Goal: Task Accomplishment & Management: Manage account settings

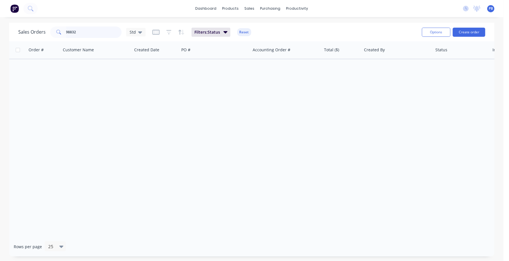
click at [97, 35] on input "98832" at bounding box center [94, 32] width 56 height 11
click at [242, 29] on button "Reset" at bounding box center [244, 32] width 14 height 8
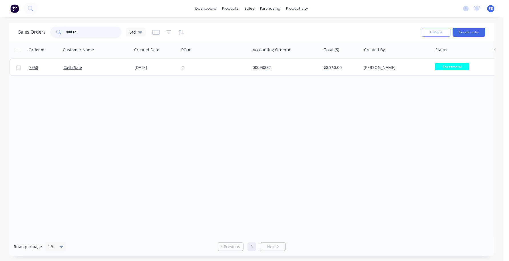
click at [81, 34] on input "98832" at bounding box center [94, 32] width 56 height 11
type input "8355"
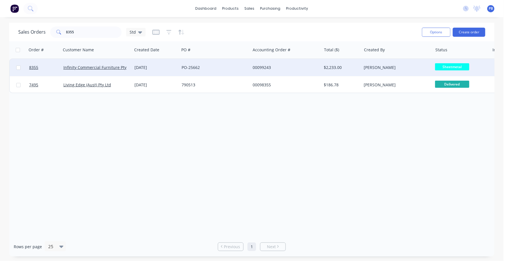
click at [260, 66] on div "00099243" at bounding box center [284, 68] width 63 height 6
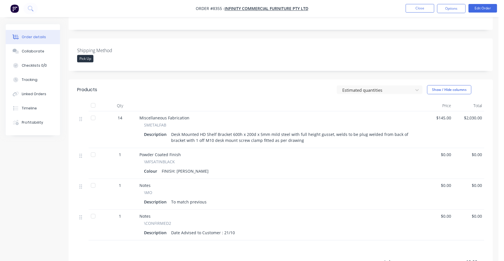
scroll to position [107, 0]
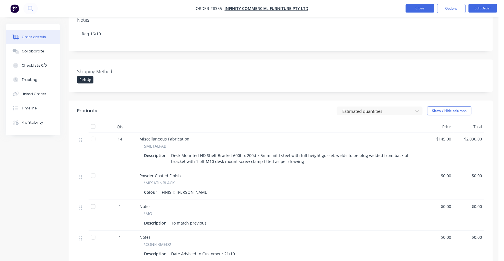
click at [412, 9] on button "Close" at bounding box center [419, 8] width 29 height 9
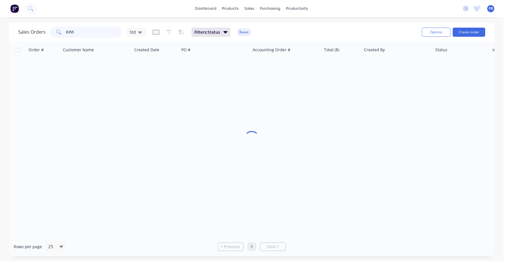
click at [51, 32] on div "8355" at bounding box center [85, 32] width 71 height 11
type input "7331"
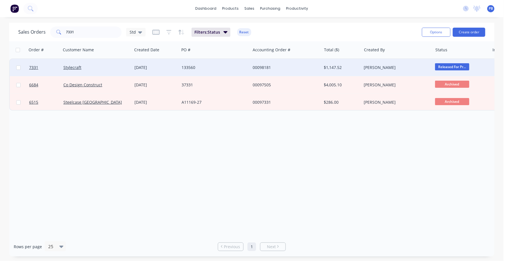
click at [259, 66] on div "00098181" at bounding box center [285, 67] width 71 height 17
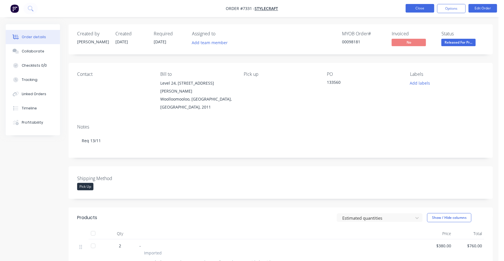
click at [408, 7] on button "Close" at bounding box center [419, 8] width 29 height 9
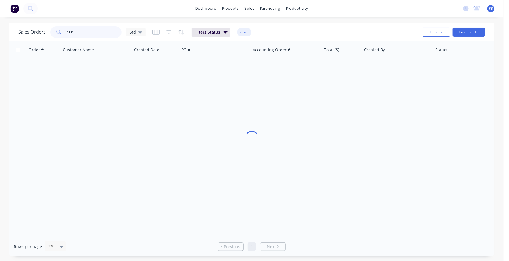
drag, startPoint x: 87, startPoint y: 33, endPoint x: 45, endPoint y: 31, distance: 41.7
click at [45, 31] on div "Sales Orders 7331 Std" at bounding box center [81, 32] width 127 height 11
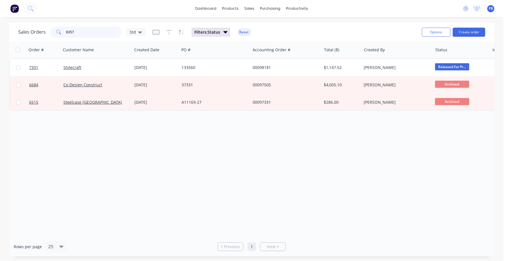
type input "8357"
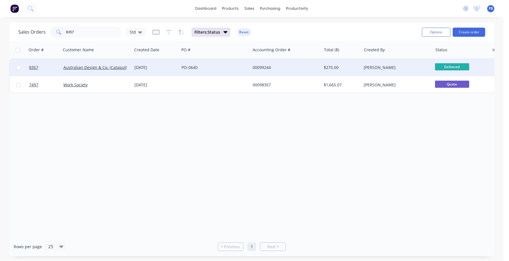
click at [265, 65] on div "00099244" at bounding box center [284, 68] width 63 height 6
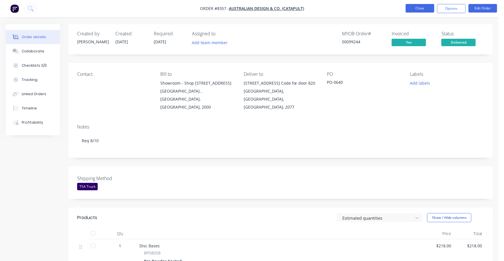
click at [412, 11] on button "Close" at bounding box center [419, 8] width 29 height 9
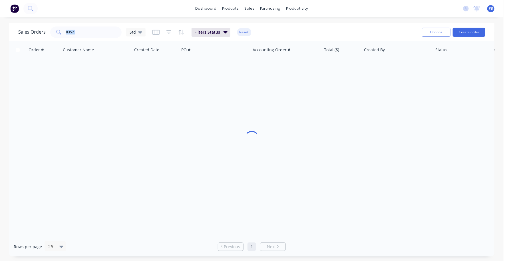
drag, startPoint x: 124, startPoint y: 32, endPoint x: 55, endPoint y: 27, distance: 69.6
click at [55, 27] on div "Sales Orders 8357 Std" at bounding box center [81, 32] width 127 height 11
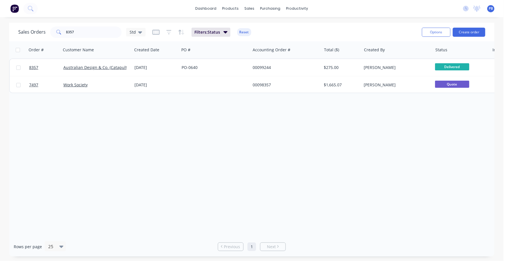
drag, startPoint x: 55, startPoint y: 27, endPoint x: 243, endPoint y: 143, distance: 220.8
click at [252, 152] on div "Order # Customer Name Created Date PO # Accounting Order # Total ($) Created By…" at bounding box center [251, 139] width 485 height 196
click at [87, 29] on input "8357" at bounding box center [94, 32] width 56 height 11
type input "8361"
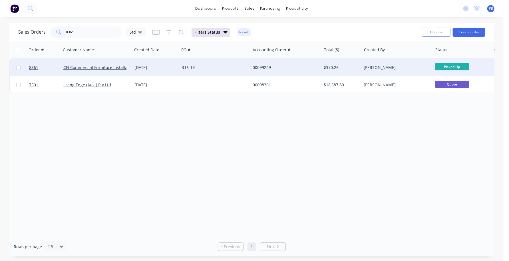
click at [252, 68] on div "00099249" at bounding box center [285, 67] width 71 height 17
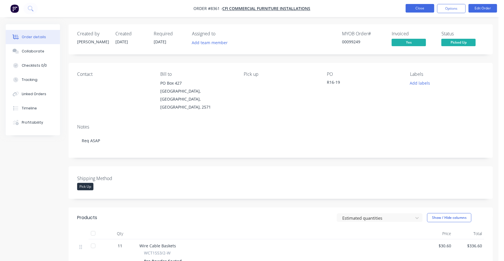
click at [422, 6] on button "Close" at bounding box center [419, 8] width 29 height 9
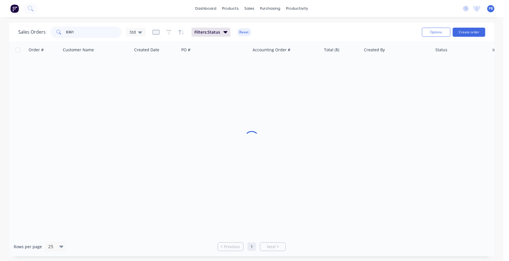
drag, startPoint x: 93, startPoint y: 33, endPoint x: 45, endPoint y: 33, distance: 48.2
click at [45, 33] on div "Sales Orders [STREET_ADDRESS]" at bounding box center [81, 32] width 127 height 11
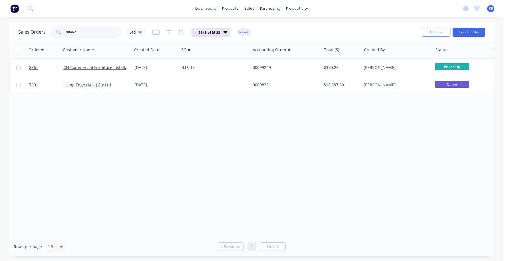
type input "98462"
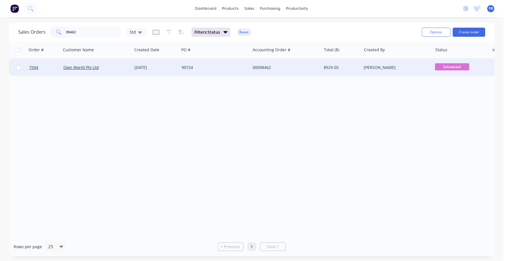
click at [273, 70] on div "00098462" at bounding box center [284, 68] width 63 height 6
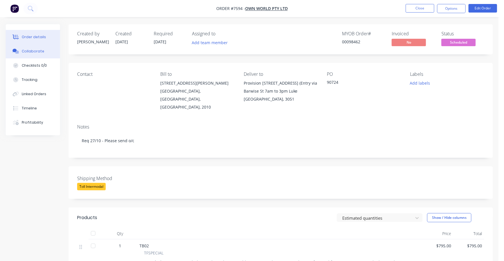
click at [34, 52] on div "Collaborate" at bounding box center [33, 51] width 23 height 5
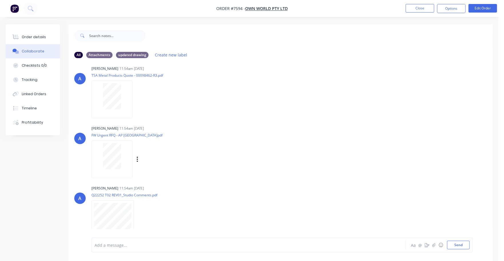
scroll to position [69, 0]
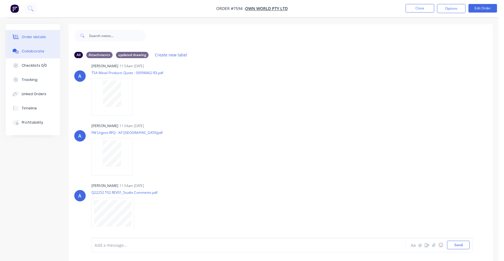
click at [40, 38] on div "Order details" at bounding box center [34, 37] width 24 height 5
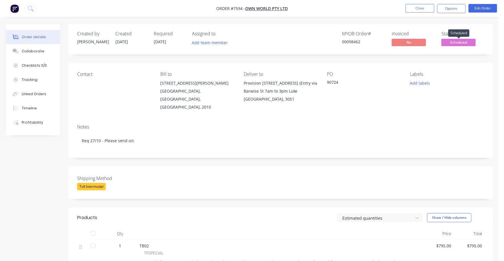
click at [457, 44] on span "Scheduled" at bounding box center [458, 42] width 34 height 7
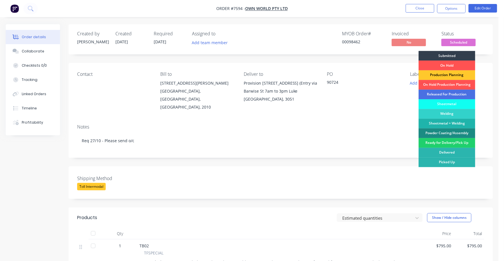
click at [454, 75] on div "Production Planning" at bounding box center [446, 76] width 57 height 10
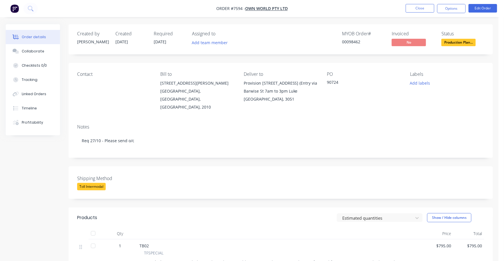
click at [416, 2] on nav "Order #7594 - Own World Pty Ltd Close Options Edit Order" at bounding box center [252, 8] width 504 height 17
click at [410, 7] on button "Close" at bounding box center [419, 8] width 29 height 9
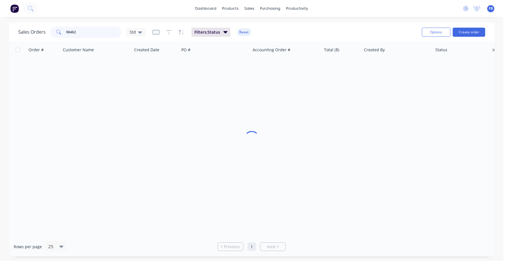
drag, startPoint x: 85, startPoint y: 32, endPoint x: 55, endPoint y: 30, distance: 30.0
click at [55, 30] on div "98462" at bounding box center [85, 32] width 71 height 11
type input "99165"
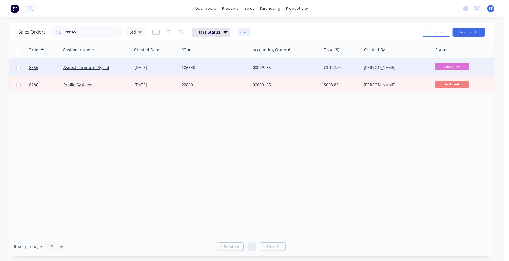
click at [258, 68] on div "00099165" at bounding box center [284, 68] width 63 height 6
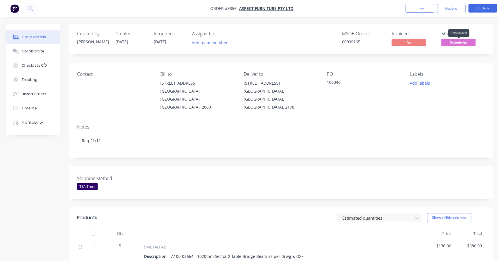
click at [456, 43] on span "Scheduled" at bounding box center [458, 42] width 34 height 7
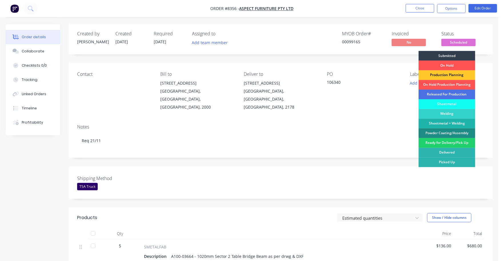
click at [452, 75] on div "Production Planning" at bounding box center [446, 76] width 57 height 10
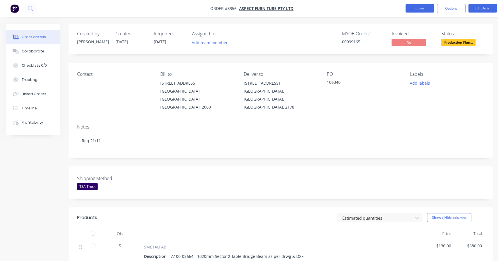
click at [406, 6] on button "Close" at bounding box center [419, 8] width 29 height 9
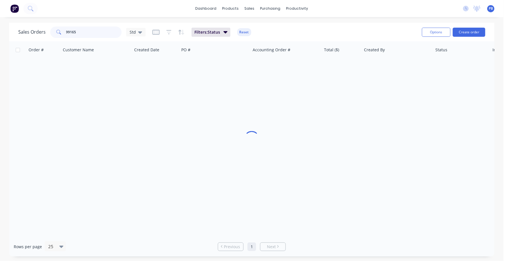
drag, startPoint x: 81, startPoint y: 29, endPoint x: 48, endPoint y: 29, distance: 33.1
click at [48, 29] on div "Sales Orders 99165 Std" at bounding box center [81, 32] width 127 height 11
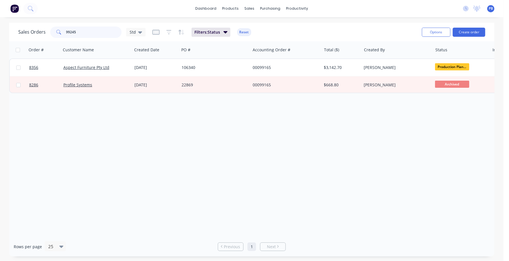
type input "99245"
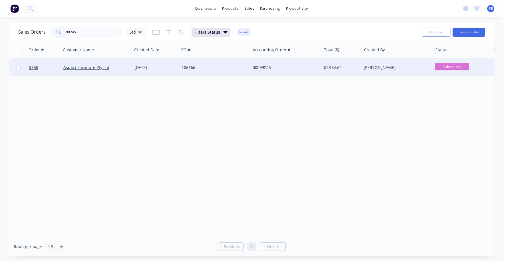
click at [259, 67] on div "00099245" at bounding box center [284, 68] width 63 height 6
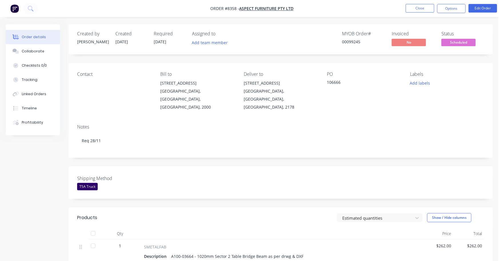
click at [451, 43] on span "Scheduled" at bounding box center [458, 42] width 34 height 7
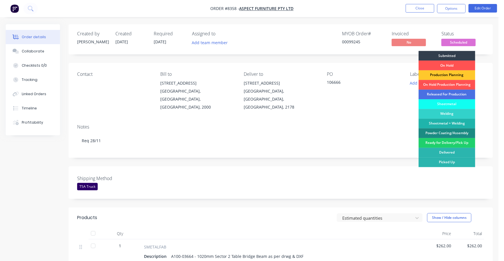
click at [442, 76] on div "Production Planning" at bounding box center [446, 76] width 57 height 10
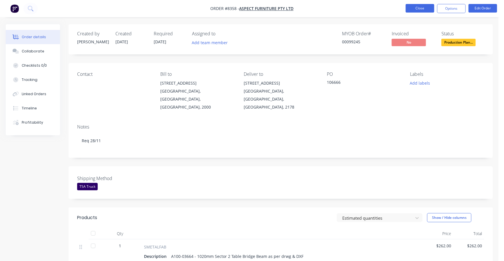
click at [422, 8] on button "Close" at bounding box center [419, 8] width 29 height 9
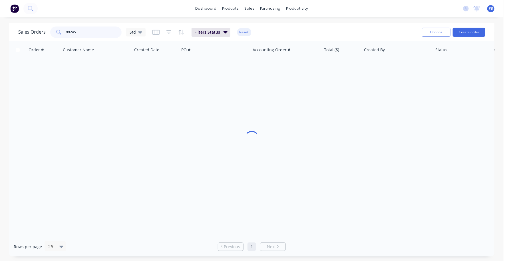
drag, startPoint x: 104, startPoint y: 32, endPoint x: 57, endPoint y: 29, distance: 47.5
click at [57, 29] on div "99245" at bounding box center [85, 32] width 71 height 11
type input "99250"
click at [243, 31] on button "Reset" at bounding box center [244, 32] width 14 height 8
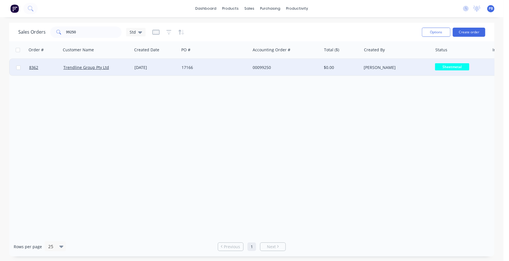
click at [266, 65] on div "00099250" at bounding box center [284, 68] width 63 height 6
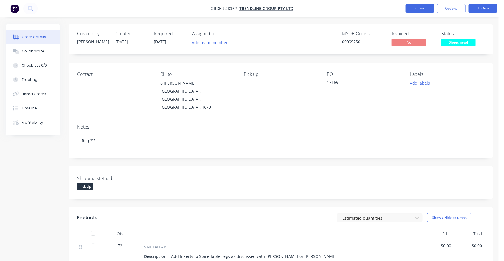
click at [417, 7] on button "Close" at bounding box center [419, 8] width 29 height 9
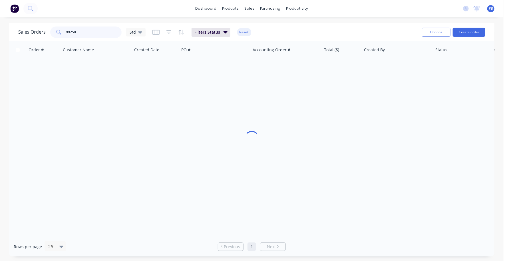
drag, startPoint x: 86, startPoint y: 31, endPoint x: 46, endPoint y: 29, distance: 39.8
click at [46, 29] on div "Sales Orders 99250 Std" at bounding box center [81, 32] width 127 height 11
type input "8365"
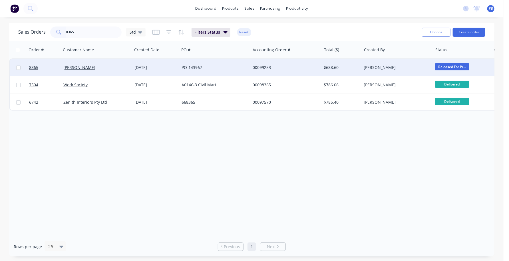
click at [265, 70] on div "00099253" at bounding box center [284, 68] width 63 height 6
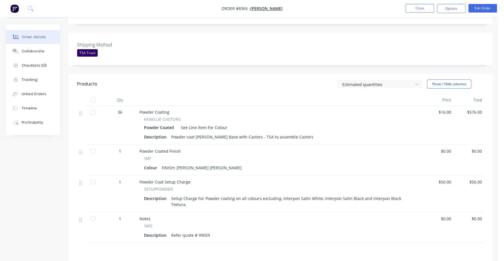
scroll to position [142, 0]
click at [214, 163] on div "Colour FINISH: [PERSON_NAME] [PERSON_NAME]" at bounding box center [280, 167] width 272 height 8
click at [206, 163] on div "Colour FINISH: [PERSON_NAME] [PERSON_NAME]" at bounding box center [280, 167] width 272 height 8
click at [489, 9] on button "Edit Order" at bounding box center [482, 8] width 29 height 9
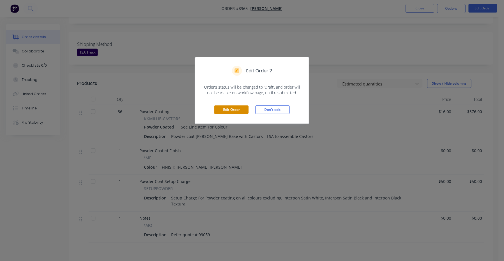
click at [230, 108] on button "Edit Order" at bounding box center [231, 110] width 34 height 9
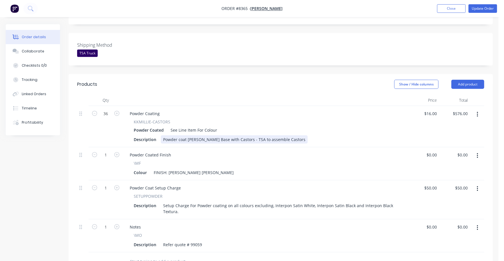
scroll to position [178, 0]
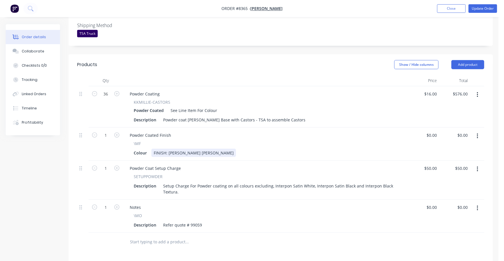
click at [212, 149] on div "Colour FINISH: [PERSON_NAME] [PERSON_NAME]" at bounding box center [264, 153] width 266 height 8
click at [207, 164] on div "Powder Coat Setup Charge" at bounding box center [265, 168] width 281 height 8
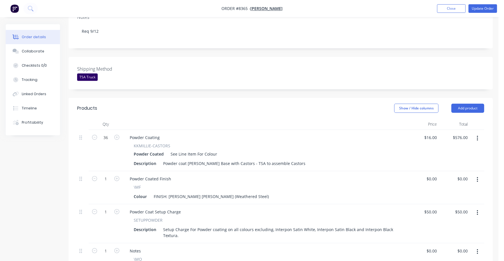
scroll to position [0, 0]
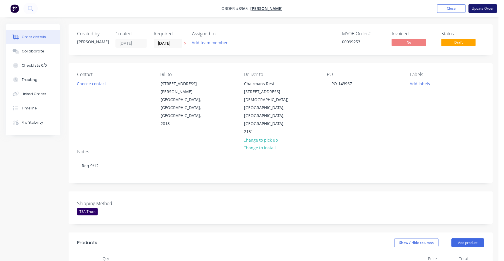
click at [479, 8] on button "Update Order" at bounding box center [482, 8] width 29 height 9
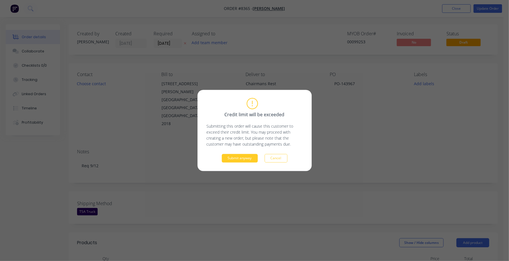
click at [236, 160] on button "Submit anyway" at bounding box center [240, 158] width 36 height 9
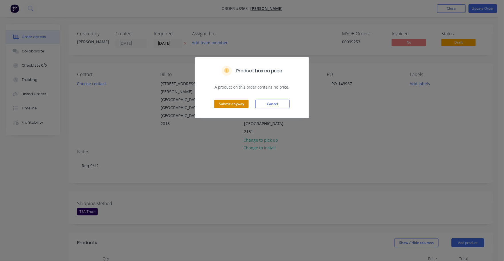
click at [229, 102] on button "Submit anyway" at bounding box center [231, 104] width 34 height 9
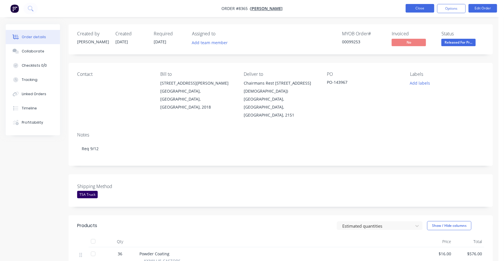
click at [413, 8] on button "Close" at bounding box center [419, 8] width 29 height 9
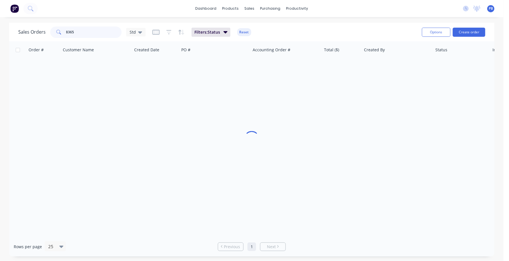
drag, startPoint x: 81, startPoint y: 31, endPoint x: 61, endPoint y: 31, distance: 20.3
click at [61, 31] on div "8365" at bounding box center [85, 32] width 71 height 11
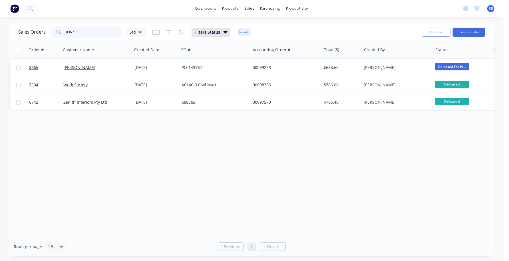
type input "8367"
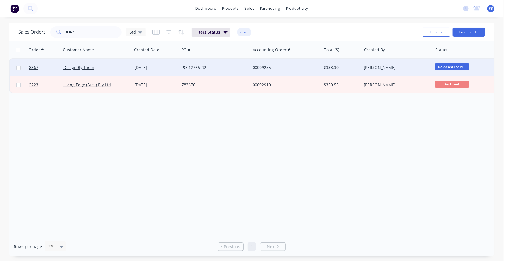
click at [265, 67] on div "00099255" at bounding box center [284, 68] width 63 height 6
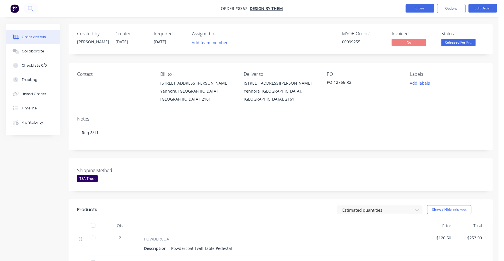
click at [418, 10] on button "Close" at bounding box center [419, 8] width 29 height 9
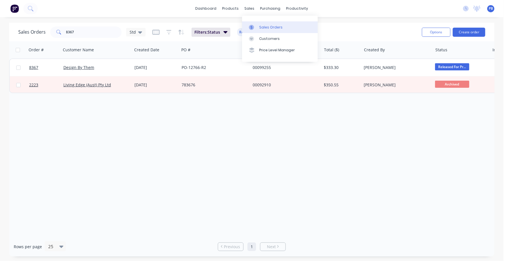
click at [266, 25] on div "Sales Orders" at bounding box center [270, 27] width 23 height 5
click at [90, 37] on input "8367" at bounding box center [94, 32] width 56 height 11
click at [89, 35] on input "8367" at bounding box center [94, 32] width 56 height 11
type input "8359"
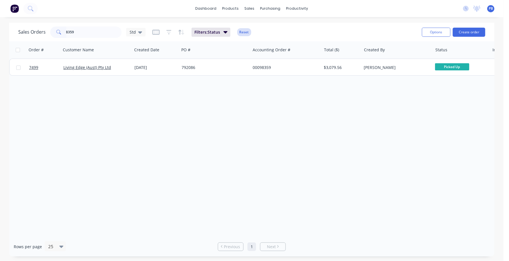
click at [244, 29] on button "Reset" at bounding box center [244, 32] width 14 height 8
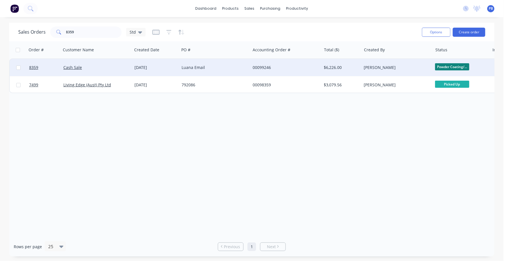
click at [260, 66] on div "00099246" at bounding box center [284, 68] width 63 height 6
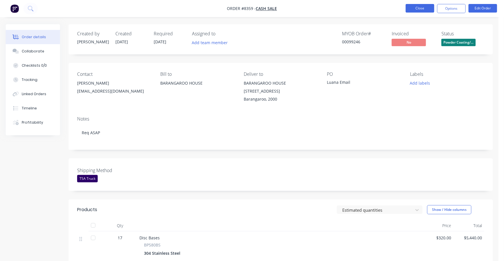
click at [418, 4] on button "Close" at bounding box center [419, 8] width 29 height 9
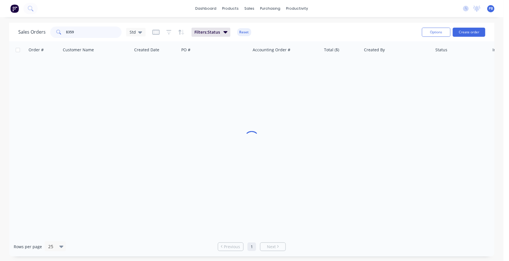
drag, startPoint x: 94, startPoint y: 37, endPoint x: 59, endPoint y: 32, distance: 35.7
click at [59, 32] on div "8359" at bounding box center [85, 32] width 71 height 11
type input "8368"
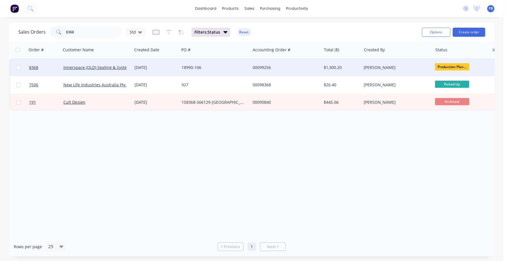
click at [264, 64] on div "00099256" at bounding box center [285, 67] width 71 height 17
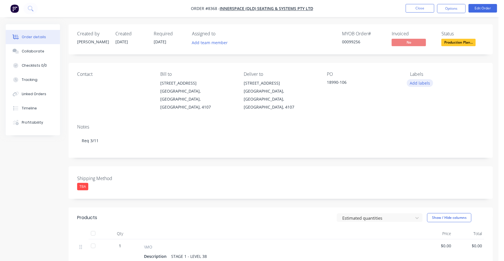
click at [420, 81] on button "Add labels" at bounding box center [419, 83] width 26 height 8
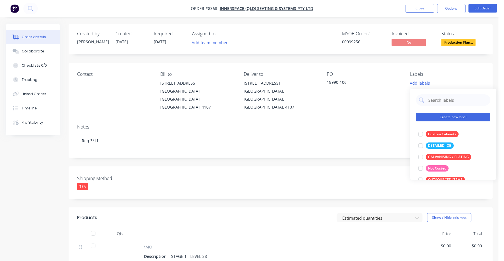
click at [426, 118] on button "Create new label" at bounding box center [453, 117] width 74 height 9
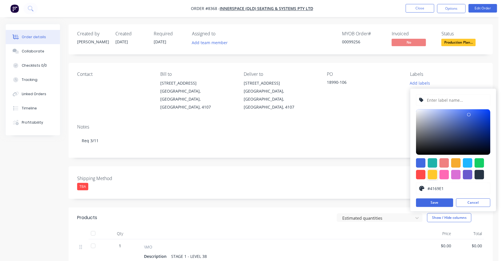
click at [433, 174] on div at bounding box center [431, 174] width 9 height 9
type input "#FFC82C"
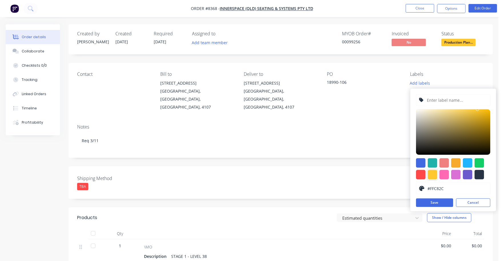
click at [438, 96] on input "text" at bounding box center [456, 100] width 61 height 11
type input "LEAD SCREENS"
click at [426, 205] on button "Save" at bounding box center [434, 203] width 37 height 9
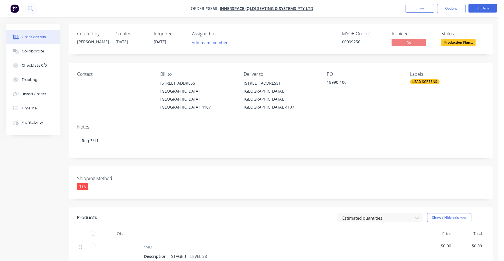
click at [366, 137] on div "Notes Req 3/11" at bounding box center [281, 139] width 424 height 38
click at [418, 8] on button "Close" at bounding box center [419, 8] width 29 height 9
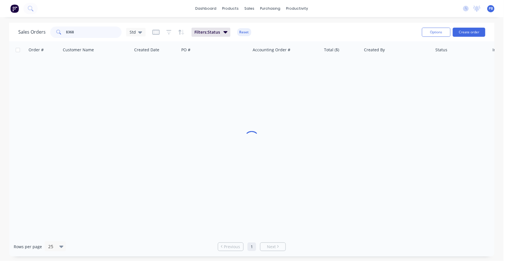
drag, startPoint x: 89, startPoint y: 34, endPoint x: 56, endPoint y: 31, distance: 33.2
click at [56, 31] on div "8368" at bounding box center [85, 32] width 71 height 11
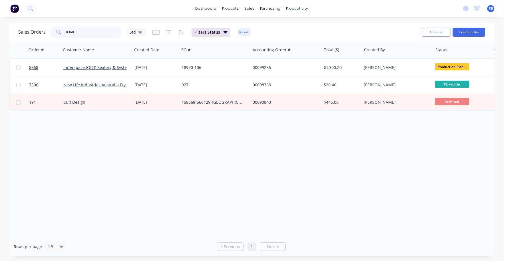
type input "8360"
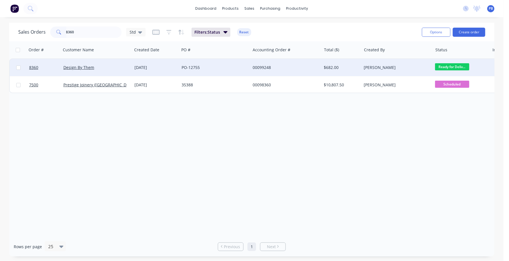
click at [256, 65] on div "00099248" at bounding box center [284, 68] width 63 height 6
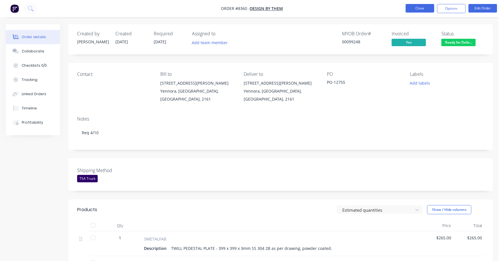
click at [418, 7] on button "Close" at bounding box center [419, 8] width 29 height 9
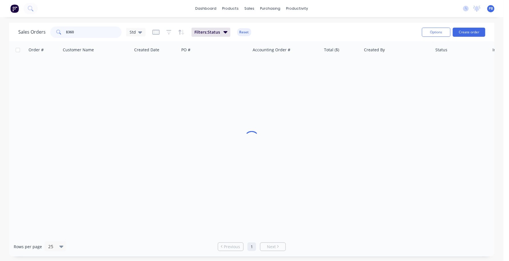
drag, startPoint x: 85, startPoint y: 32, endPoint x: 52, endPoint y: 30, distance: 33.2
click at [52, 30] on div "8360" at bounding box center [85, 32] width 71 height 11
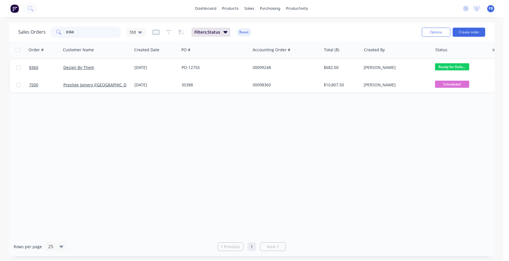
type input "8366"
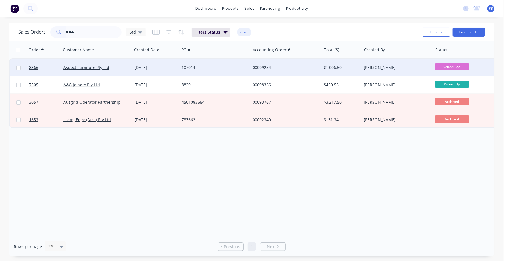
click at [264, 69] on div "00099254" at bounding box center [284, 68] width 63 height 6
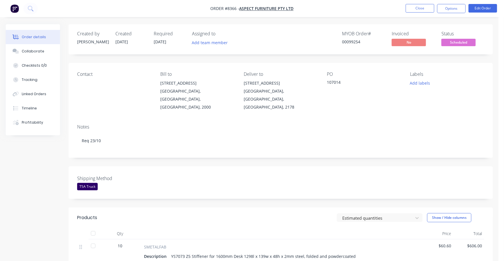
click at [467, 43] on span "Scheduled" at bounding box center [458, 42] width 34 height 7
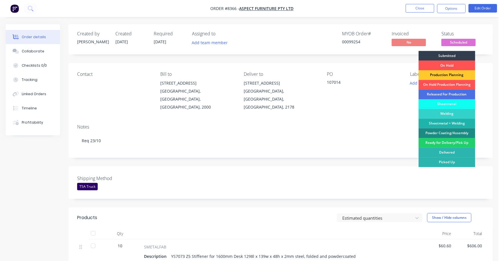
click at [455, 75] on div "Production Planning" at bounding box center [446, 76] width 57 height 10
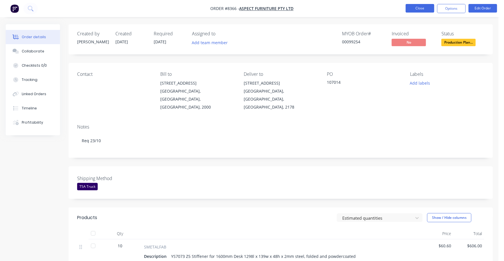
click at [424, 7] on button "Close" at bounding box center [419, 8] width 29 height 9
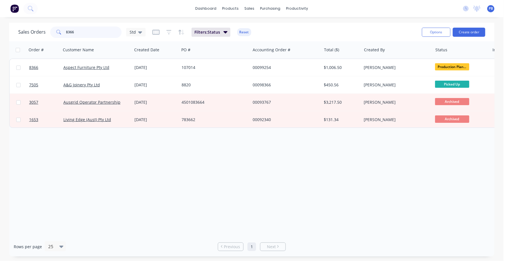
drag, startPoint x: 82, startPoint y: 31, endPoint x: 56, endPoint y: 26, distance: 26.3
click at [56, 26] on div "Sales Orders 8366 Std Filters: Status Reset" at bounding box center [217, 32] width 399 height 14
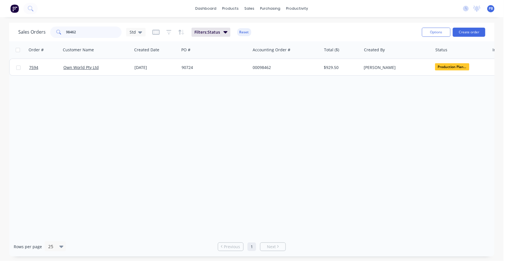
click at [80, 31] on input "98462" at bounding box center [94, 32] width 56 height 11
type input "99165"
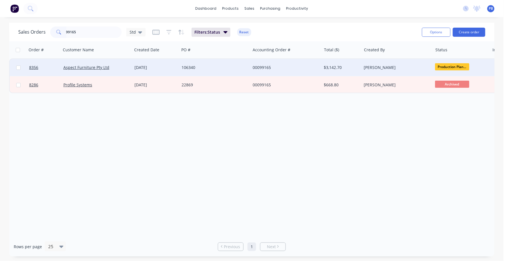
click at [260, 67] on div "00099165" at bounding box center [284, 68] width 63 height 6
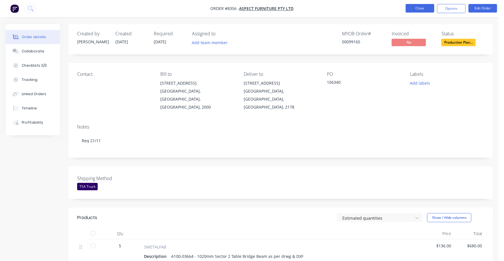
click at [419, 5] on button "Close" at bounding box center [419, 8] width 29 height 9
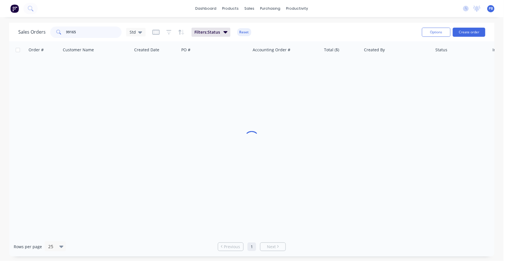
drag, startPoint x: 93, startPoint y: 29, endPoint x: 52, endPoint y: 26, distance: 41.2
click at [52, 26] on div "Sales Orders 99165 Std Filters: Status Reset" at bounding box center [217, 32] width 399 height 14
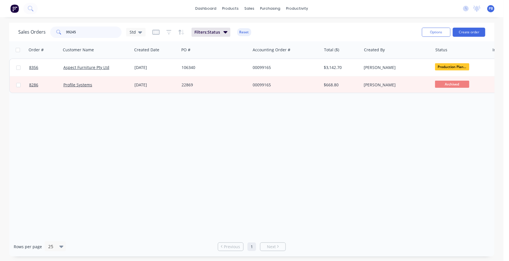
type input "99245"
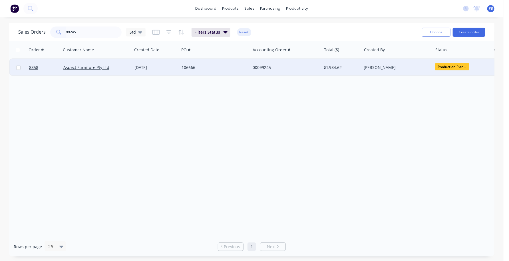
click at [263, 68] on div "00099245" at bounding box center [284, 68] width 63 height 6
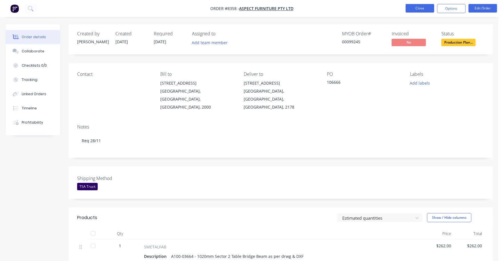
click at [418, 6] on button "Close" at bounding box center [419, 8] width 29 height 9
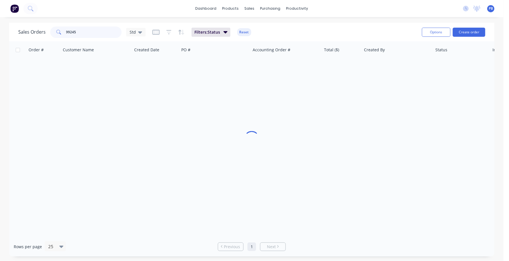
drag, startPoint x: 86, startPoint y: 30, endPoint x: 47, endPoint y: 29, distance: 39.7
click at [47, 29] on div "Sales Orders [STREET_ADDRESS]" at bounding box center [81, 32] width 127 height 11
type input "8362"
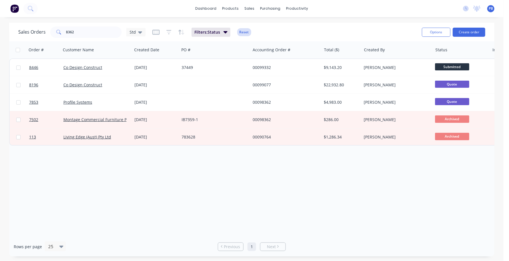
click at [245, 29] on button "Reset" at bounding box center [244, 32] width 14 height 8
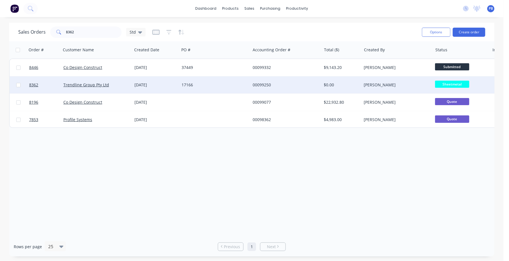
click at [256, 84] on div "00099250" at bounding box center [284, 85] width 63 height 6
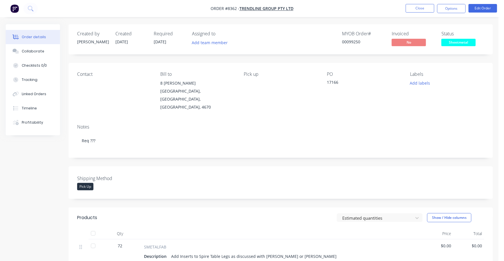
click at [416, 3] on nav "Order #8362 - Trendline Group Pty Ltd Close Options Edit Order" at bounding box center [252, 8] width 504 height 17
click at [414, 7] on button "Close" at bounding box center [419, 8] width 29 height 9
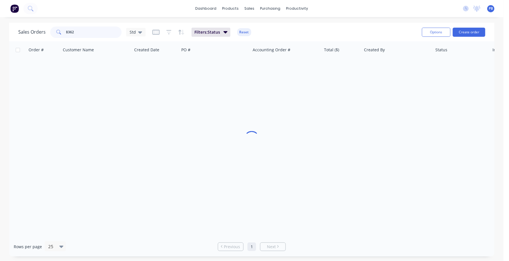
drag, startPoint x: 83, startPoint y: 32, endPoint x: 52, endPoint y: 29, distance: 31.0
click at [52, 29] on div "8362" at bounding box center [85, 32] width 71 height 11
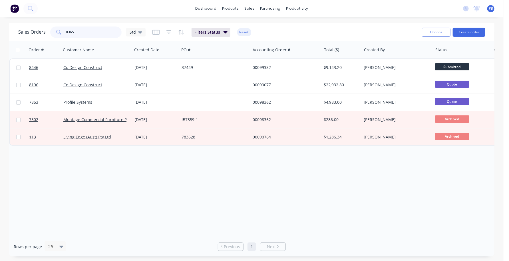
type input "8365"
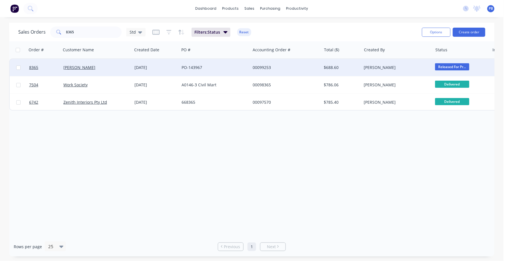
click at [264, 66] on div "00099253" at bounding box center [284, 68] width 63 height 6
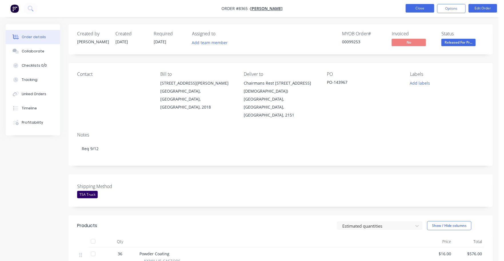
click at [416, 9] on button "Close" at bounding box center [419, 8] width 29 height 9
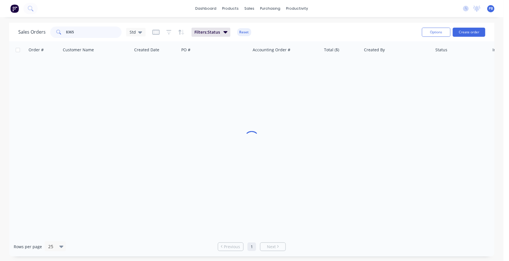
drag, startPoint x: 69, startPoint y: 27, endPoint x: 59, endPoint y: 25, distance: 10.2
click at [53, 26] on div "Sales Orders [STREET_ADDRESS] Filters: Status Reset" at bounding box center [217, 32] width 399 height 14
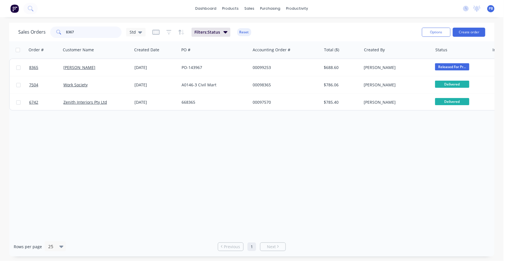
type input "8367"
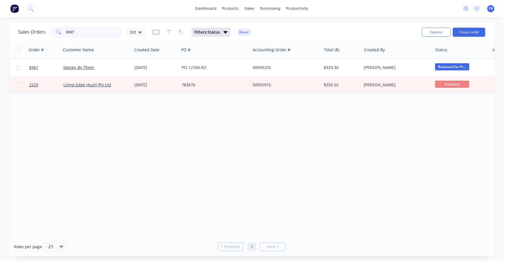
click at [81, 32] on input "8367" at bounding box center [94, 32] width 56 height 11
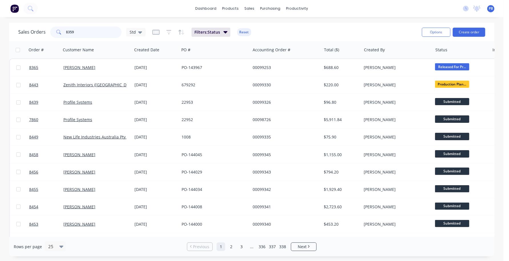
type input "8359"
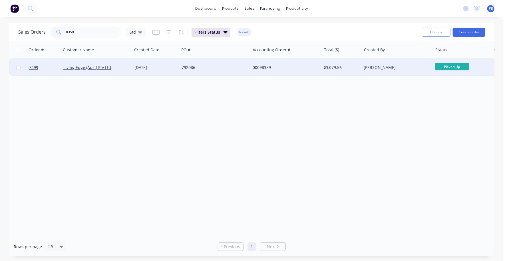
click at [267, 65] on div "00098359" at bounding box center [284, 68] width 63 height 6
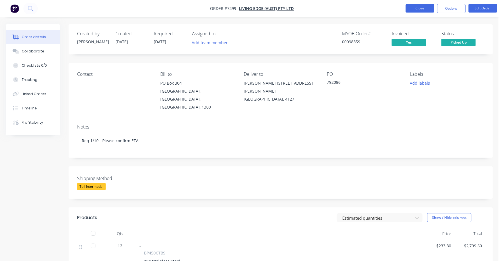
click at [418, 6] on button "Close" at bounding box center [419, 8] width 29 height 9
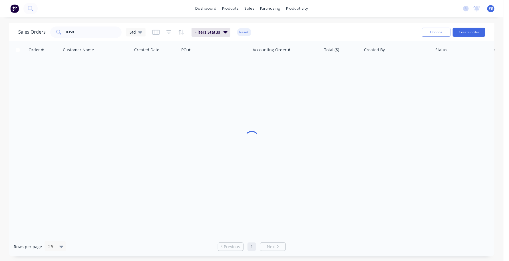
drag, startPoint x: 88, startPoint y: 38, endPoint x: 59, endPoint y: 31, distance: 29.6
click at [59, 31] on div "Sales Orders 8359 Std Filters: Status Reset" at bounding box center [217, 32] width 399 height 14
drag, startPoint x: 86, startPoint y: 31, endPoint x: 66, endPoint y: 29, distance: 19.8
click at [66, 29] on input "8359" at bounding box center [94, 32] width 56 height 11
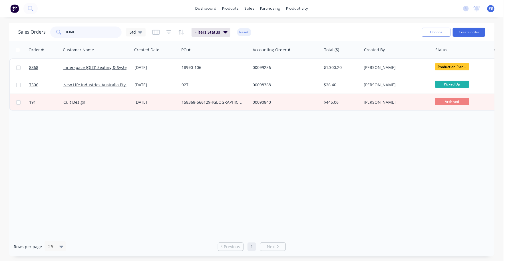
click at [75, 29] on input "8368" at bounding box center [94, 32] width 56 height 11
type input "8360"
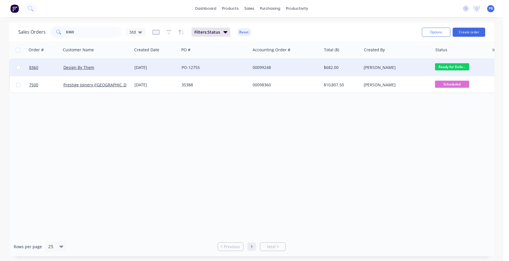
click at [262, 65] on div "00099248" at bounding box center [284, 68] width 63 height 6
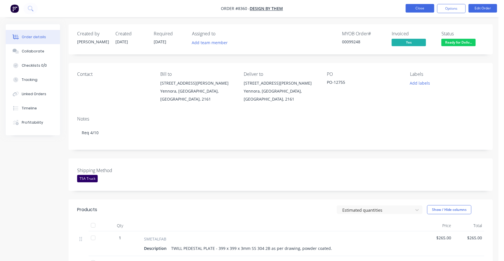
click at [418, 7] on button "Close" at bounding box center [419, 8] width 29 height 9
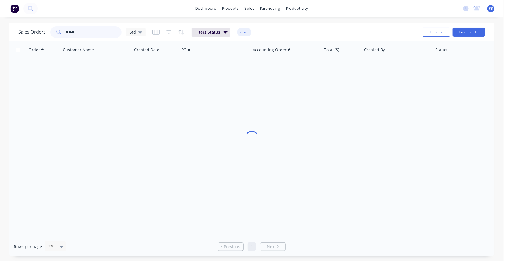
drag, startPoint x: 76, startPoint y: 32, endPoint x: 51, endPoint y: 27, distance: 25.9
click at [51, 27] on div "8360" at bounding box center [85, 32] width 71 height 11
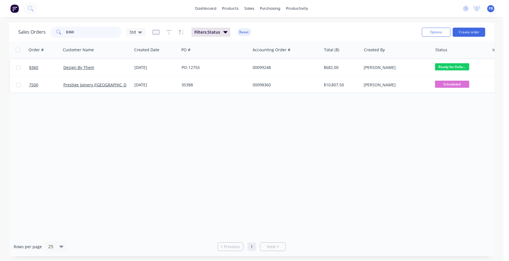
click at [87, 32] on input "8360" at bounding box center [94, 32] width 56 height 11
type input "8"
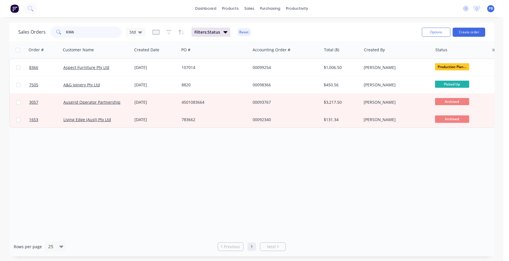
click at [84, 32] on input "8366" at bounding box center [94, 32] width 56 height 11
type input "8"
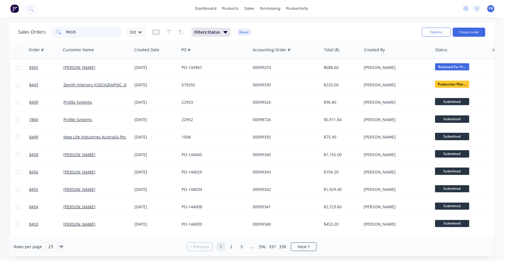
type input "99225"
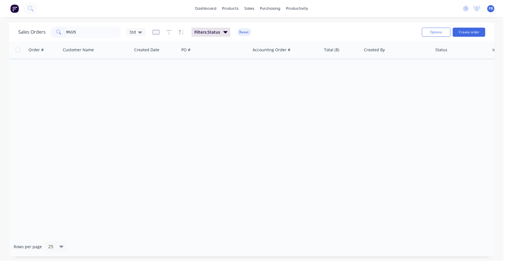
click at [242, 34] on button "Reset" at bounding box center [244, 32] width 14 height 8
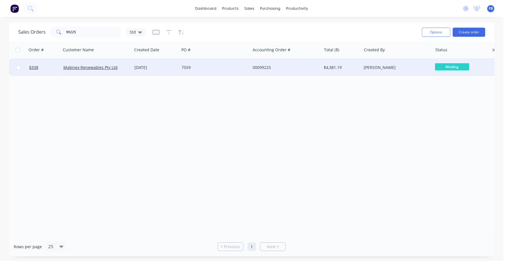
click at [264, 67] on div "00099225" at bounding box center [284, 68] width 63 height 6
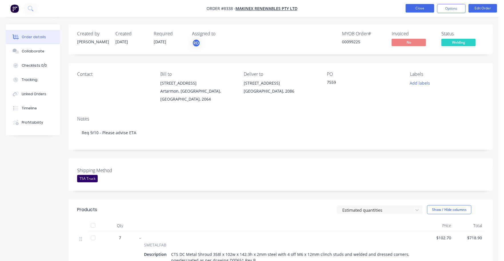
click at [421, 9] on button "Close" at bounding box center [419, 8] width 29 height 9
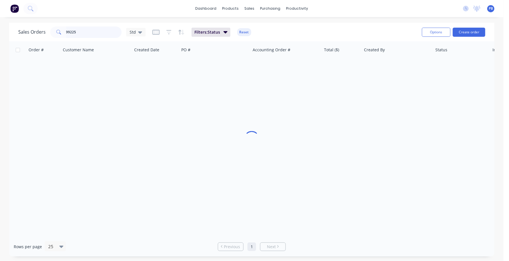
drag, startPoint x: 94, startPoint y: 33, endPoint x: 47, endPoint y: 29, distance: 46.7
click at [47, 29] on div "Sales Orders 99225 Std" at bounding box center [81, 32] width 127 height 11
click at [72, 32] on input "8359" at bounding box center [94, 32] width 56 height 11
type input "8369"
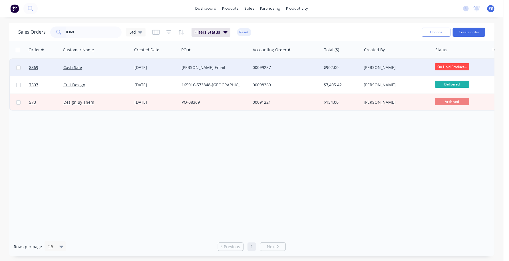
click at [259, 66] on div "00099257" at bounding box center [284, 68] width 63 height 6
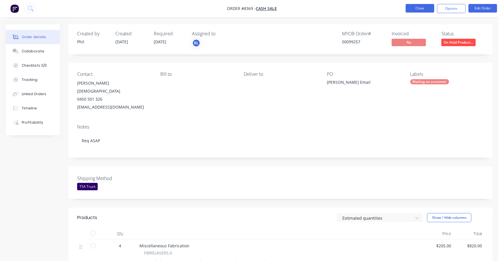
click at [421, 7] on button "Close" at bounding box center [419, 8] width 29 height 9
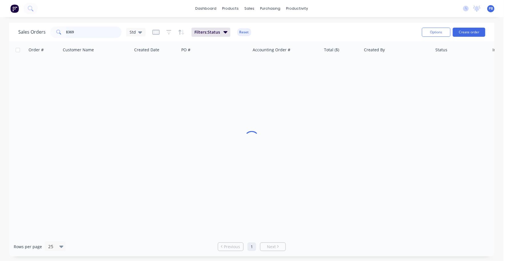
drag, startPoint x: 94, startPoint y: 33, endPoint x: 59, endPoint y: 31, distance: 34.9
click at [59, 32] on div "8369" at bounding box center [85, 32] width 71 height 11
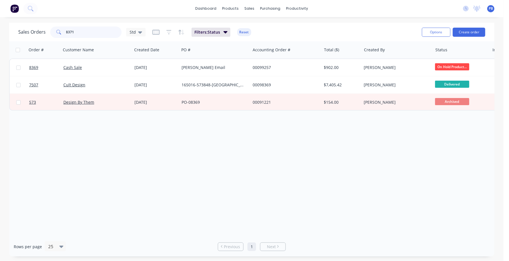
type input "8371"
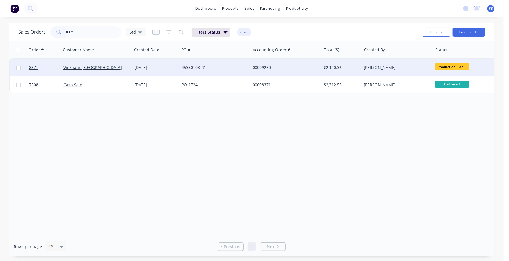
click at [258, 68] on div "00099260" at bounding box center [284, 68] width 63 height 6
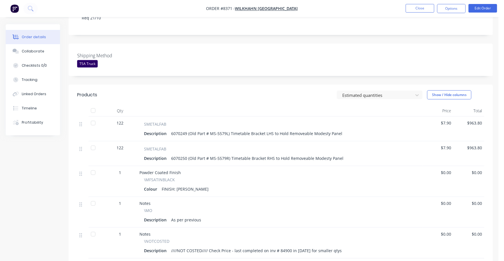
scroll to position [142, 0]
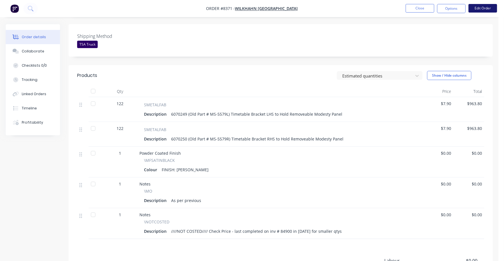
click at [482, 7] on button "Edit Order" at bounding box center [482, 8] width 29 height 9
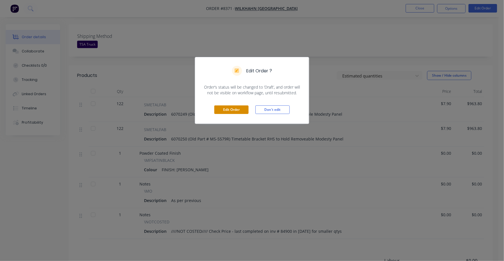
click at [231, 110] on button "Edit Order" at bounding box center [231, 110] width 34 height 9
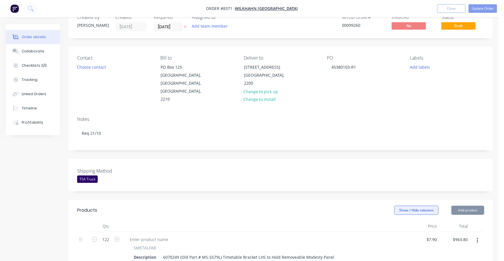
scroll to position [35, 0]
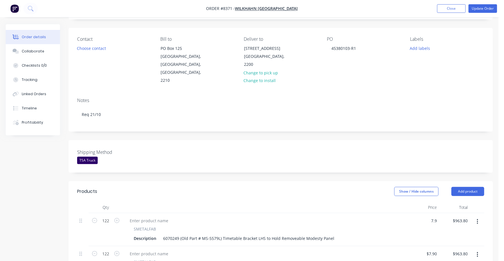
drag, startPoint x: 429, startPoint y: 202, endPoint x: 450, endPoint y: 201, distance: 21.2
click at [430, 217] on div "7.9 $7.90" at bounding box center [431, 221] width 15 height 8
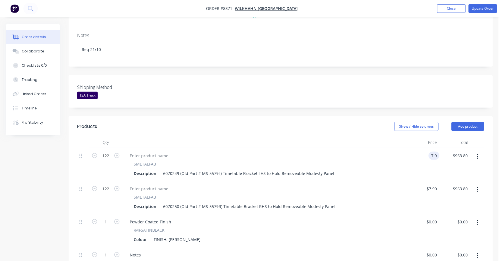
scroll to position [107, 0]
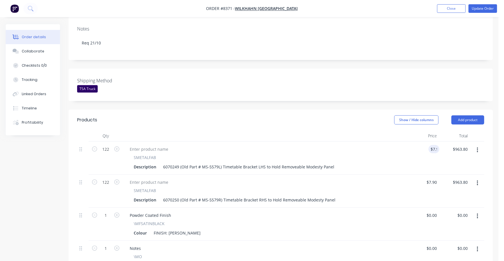
click at [439, 152] on div "$963.80 $963.80" at bounding box center [454, 158] width 31 height 33
click at [436, 142] on div "$7.90 $7.90" at bounding box center [423, 158] width 31 height 33
type input "7.9"
click at [437, 145] on div "7.9 7.9" at bounding box center [434, 149] width 9 height 8
type input "$8.75"
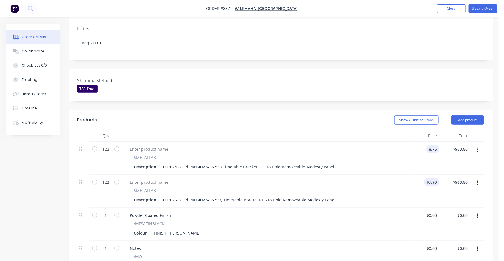
type input "$1,067.50"
drag, startPoint x: 428, startPoint y: 168, endPoint x: 432, endPoint y: 168, distance: 4.1
click at [429, 178] on div "7.9 $7.90" at bounding box center [431, 182] width 15 height 8
type input "$8.75"
type input "$1,067.50"
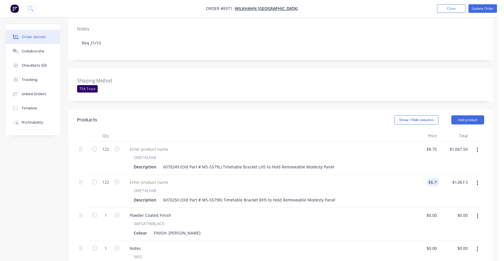
click at [319, 190] on div "SMETALFAB Description 6070250 (Old Part # MS-5579R) Timetable Bracket RHS to Ho…" at bounding box center [265, 191] width 285 height 33
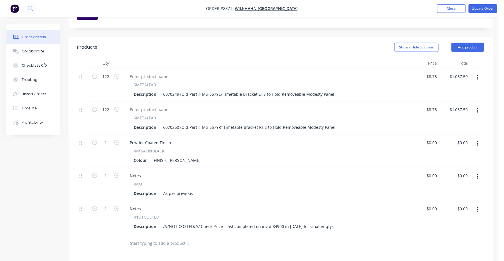
scroll to position [214, 0]
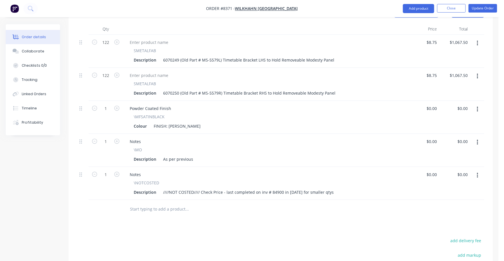
click at [477, 173] on icon "button" at bounding box center [476, 175] width 1 height 5
click at [445, 221] on div "Delete" at bounding box center [457, 225] width 44 height 8
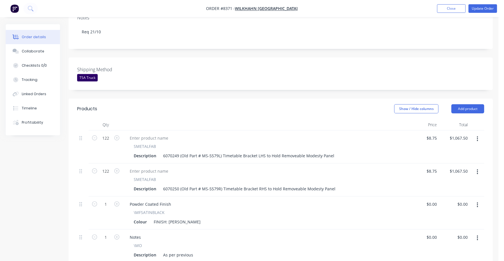
scroll to position [107, 0]
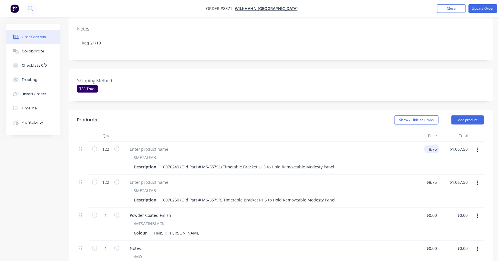
click at [432, 145] on input "8.75" at bounding box center [432, 149] width 13 height 8
click at [434, 145] on input "8.7" at bounding box center [434, 149] width 9 height 8
type input "$8.80"
type input "$1,073.60"
click at [271, 142] on div "SMETALFAB Description 6070249 (Old Part # MS-5579L) Timetable Bracket LHS to Ho…" at bounding box center [265, 158] width 285 height 33
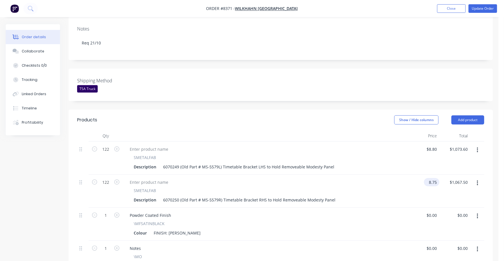
click at [436, 178] on input "8.75" at bounding box center [432, 182] width 13 height 8
type input "$8.80"
type input "$1,073.60"
click at [386, 208] on div "Powder Coated Finish \MFSATINBLACK Colour FINISH: Satin Black" at bounding box center [265, 224] width 285 height 33
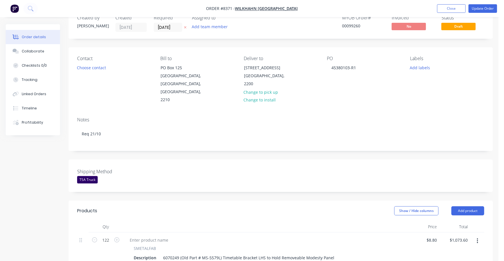
scroll to position [0, 0]
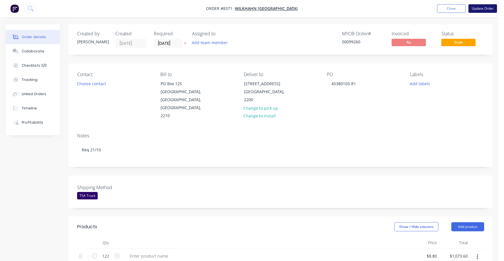
click at [485, 8] on button "Update Order" at bounding box center [482, 8] width 29 height 9
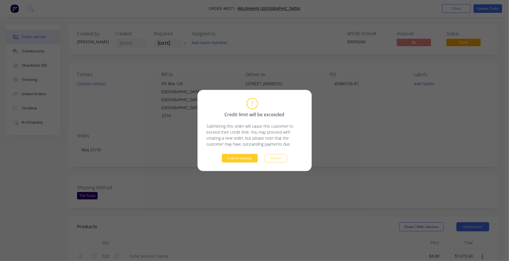
click at [245, 160] on button "Submit anyway" at bounding box center [240, 158] width 36 height 9
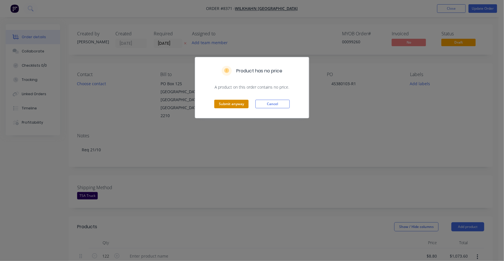
click at [244, 103] on button "Submit anyway" at bounding box center [231, 104] width 34 height 9
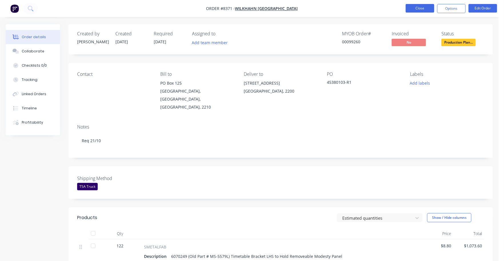
click at [416, 7] on button "Close" at bounding box center [419, 8] width 29 height 9
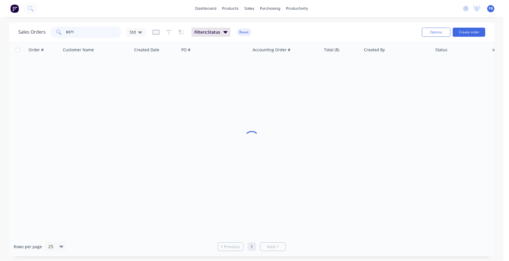
drag, startPoint x: 97, startPoint y: 31, endPoint x: 36, endPoint y: 25, distance: 61.1
click at [36, 25] on div "Sales Orders 8371 Std Filters: Status Reset" at bounding box center [217, 32] width 399 height 14
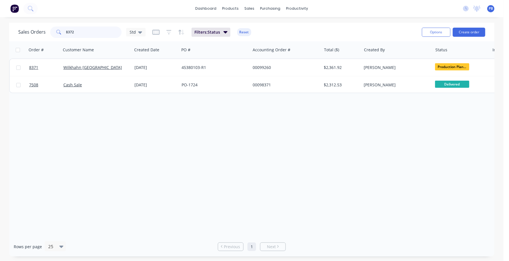
type input "8372"
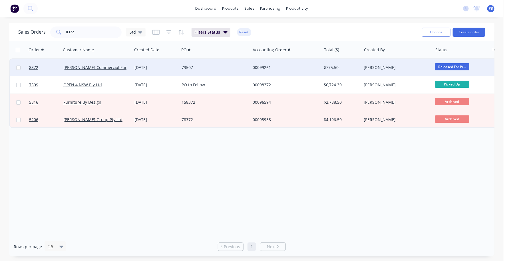
click at [265, 62] on div "00099261" at bounding box center [285, 67] width 71 height 17
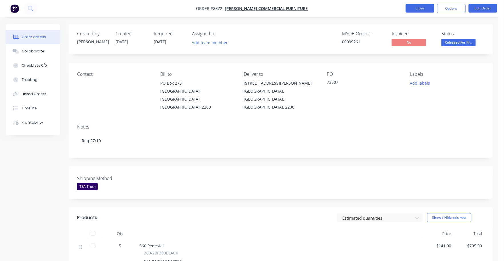
click at [411, 7] on button "Close" at bounding box center [419, 8] width 29 height 9
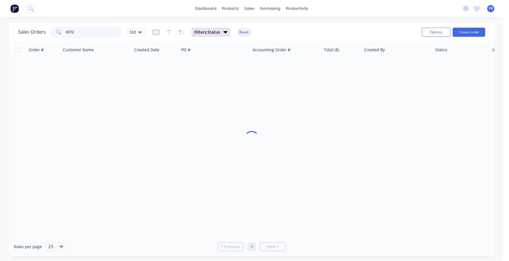
drag, startPoint x: 91, startPoint y: 35, endPoint x: 60, endPoint y: 31, distance: 31.3
click at [60, 31] on div "8372" at bounding box center [85, 32] width 71 height 11
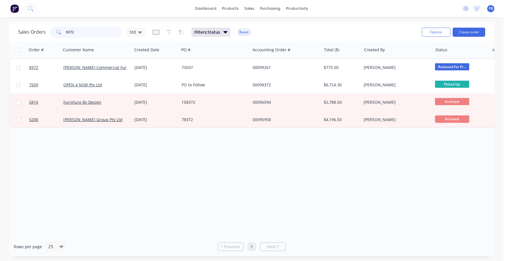
click at [81, 34] on input "8372" at bounding box center [94, 32] width 56 height 11
type input "8376"
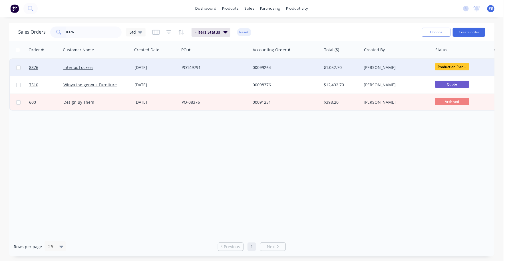
click at [257, 65] on div "00099264" at bounding box center [284, 68] width 63 height 6
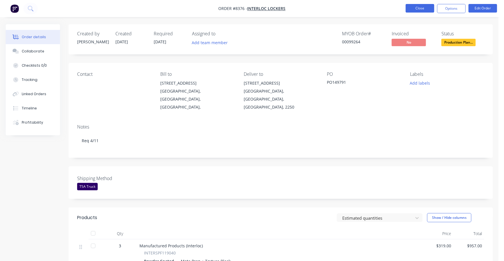
click at [421, 9] on button "Close" at bounding box center [419, 8] width 29 height 9
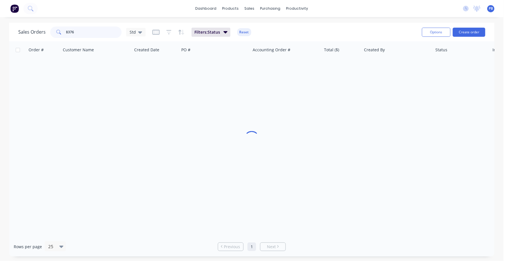
drag, startPoint x: 71, startPoint y: 34, endPoint x: 53, endPoint y: 34, distance: 18.6
click at [53, 34] on div "8376" at bounding box center [85, 32] width 71 height 11
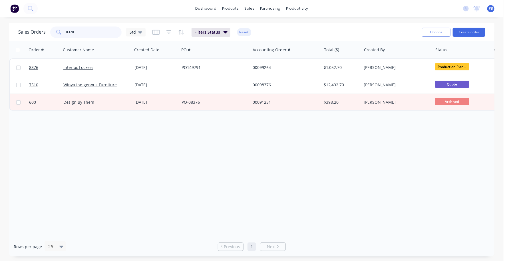
type input "8378"
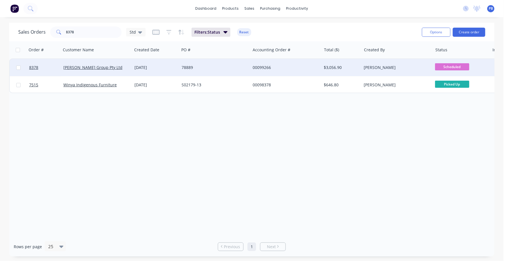
click at [261, 64] on div "00099266" at bounding box center [285, 67] width 71 height 17
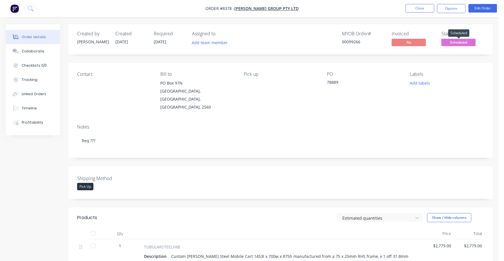
click at [452, 41] on span "Scheduled" at bounding box center [458, 42] width 34 height 7
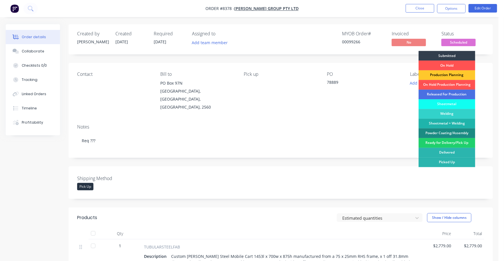
click at [454, 74] on div "Production Planning" at bounding box center [446, 76] width 57 height 10
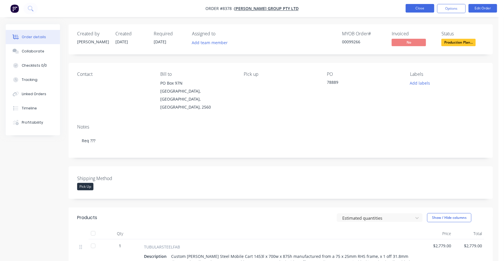
click at [422, 5] on button "Close" at bounding box center [419, 8] width 29 height 9
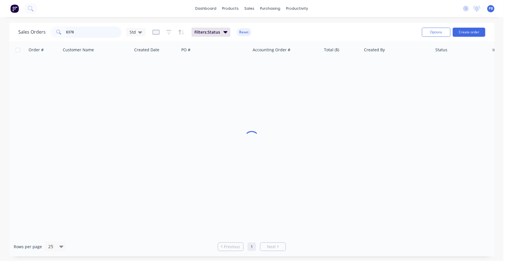
click at [84, 36] on input "8378" at bounding box center [94, 32] width 56 height 11
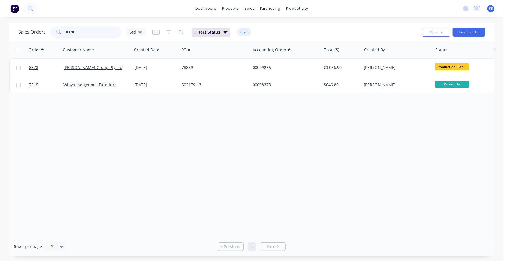
click at [84, 34] on input "8378" at bounding box center [94, 32] width 56 height 11
type input "8377"
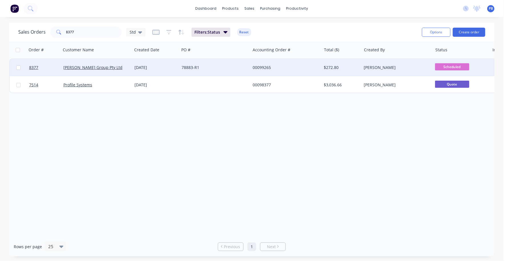
click at [262, 66] on div "00099265" at bounding box center [284, 68] width 63 height 6
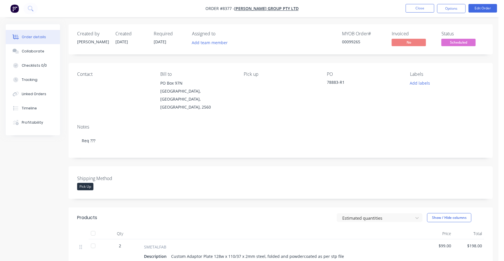
click at [455, 43] on span "Scheduled" at bounding box center [458, 42] width 34 height 7
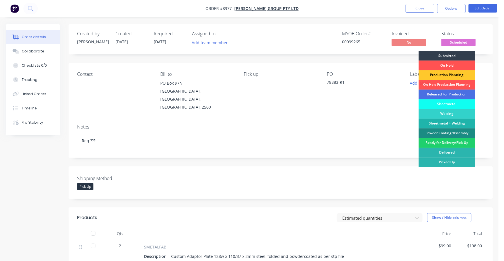
click at [447, 74] on div "Production Planning" at bounding box center [446, 76] width 57 height 10
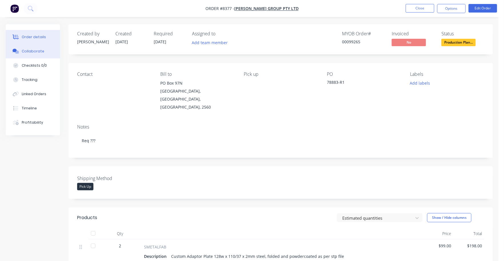
click at [40, 49] on div "Collaborate" at bounding box center [33, 51] width 23 height 5
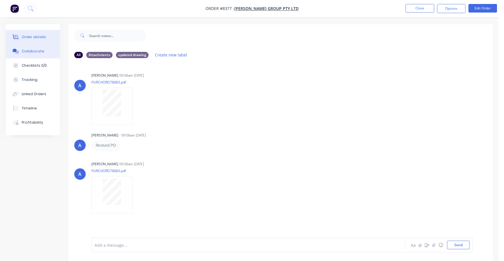
click at [33, 37] on div "Order details" at bounding box center [34, 37] width 24 height 5
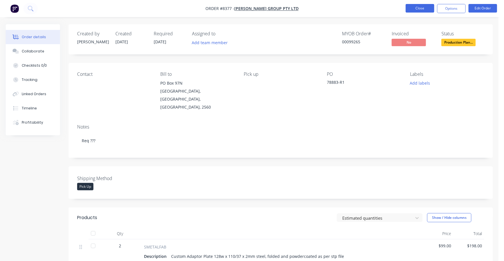
click at [414, 8] on button "Close" at bounding box center [419, 8] width 29 height 9
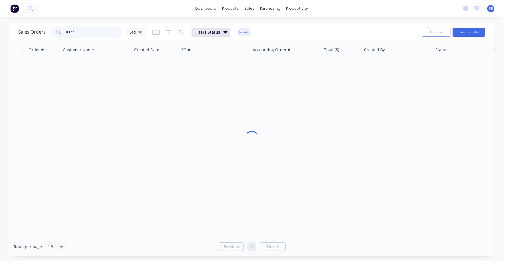
drag, startPoint x: 81, startPoint y: 31, endPoint x: 61, endPoint y: 31, distance: 20.0
click at [61, 31] on div "8377" at bounding box center [85, 32] width 71 height 11
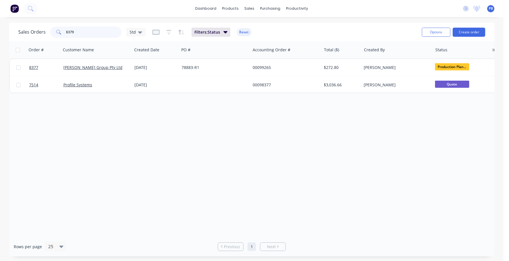
type input "8379"
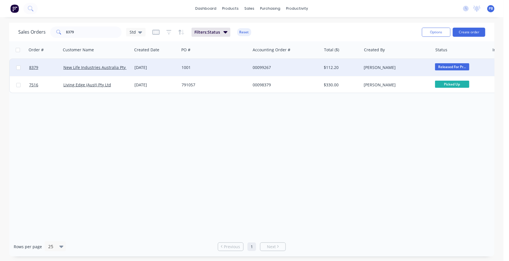
click at [267, 67] on div "00099267" at bounding box center [284, 68] width 63 height 6
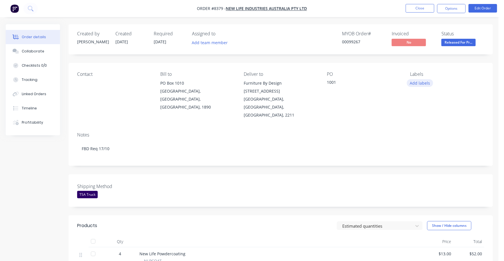
click at [420, 83] on button "Add labels" at bounding box center [419, 83] width 26 height 8
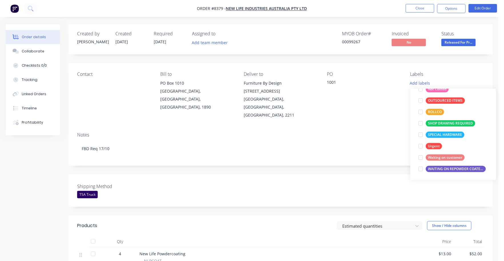
scroll to position [91, 0]
click at [452, 168] on div "WAITING ON REPOWDER COATED PRODUCT TO ARRIVE" at bounding box center [455, 169] width 60 height 6
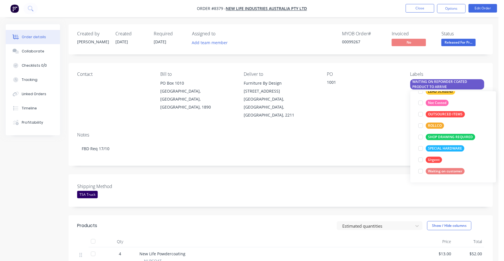
scroll to position [0, 0]
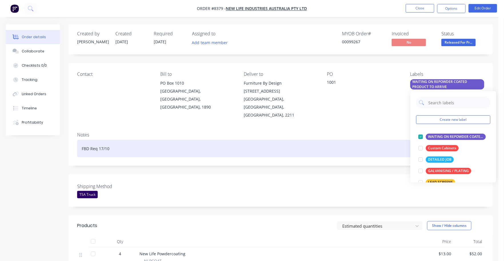
click at [352, 140] on div "FBD Req 17/10" at bounding box center [280, 148] width 407 height 17
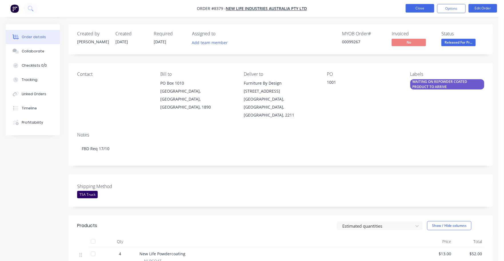
click at [418, 7] on button "Close" at bounding box center [419, 8] width 29 height 9
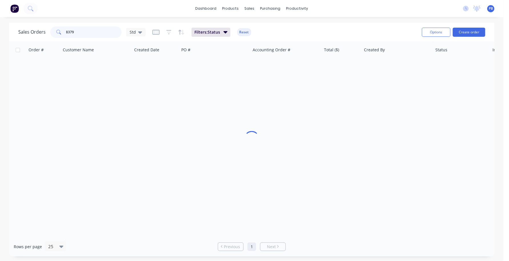
drag, startPoint x: 91, startPoint y: 28, endPoint x: 52, endPoint y: 27, distance: 39.7
click at [52, 27] on div "8379" at bounding box center [85, 32] width 71 height 11
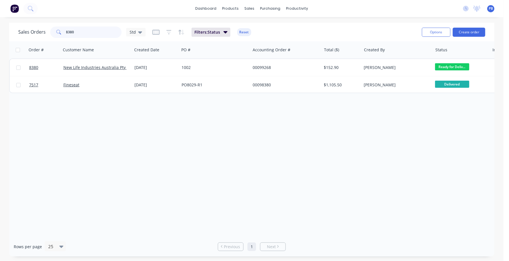
click at [81, 33] on input "8380" at bounding box center [94, 32] width 56 height 11
type input "8387"
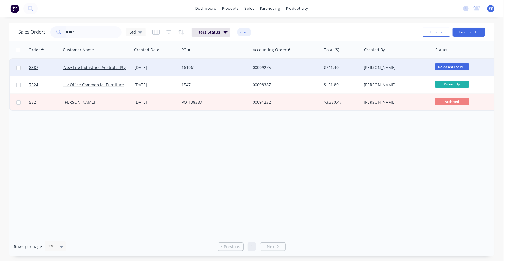
click at [265, 67] on div "00099275" at bounding box center [284, 68] width 63 height 6
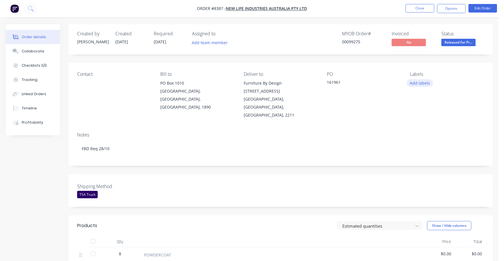
click at [417, 82] on button "Add labels" at bounding box center [419, 83] width 26 height 8
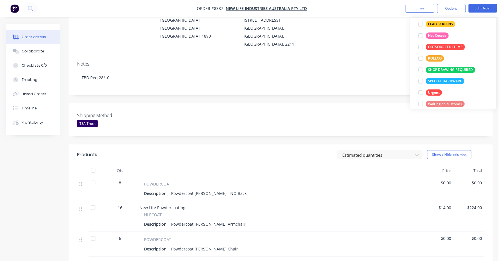
scroll to position [91, 0]
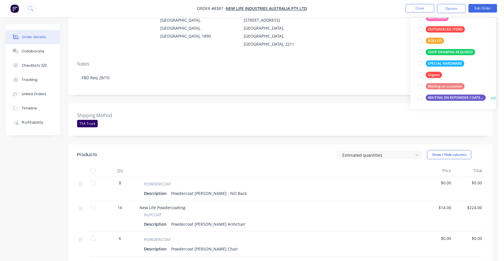
click at [451, 98] on div "WAITING ON REPOWDER COATED PRODUCT TO ARRIVE" at bounding box center [455, 98] width 60 height 6
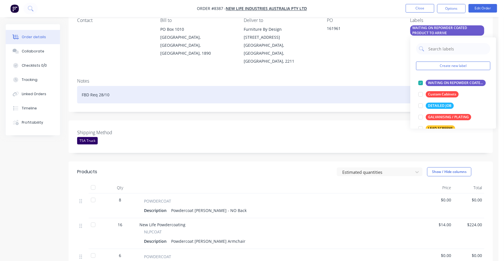
scroll to position [35, 0]
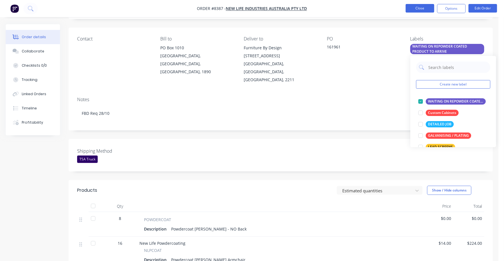
click at [418, 7] on button "Close" at bounding box center [419, 8] width 29 height 9
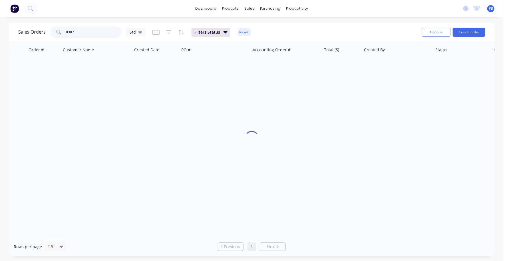
drag, startPoint x: 64, startPoint y: 33, endPoint x: 47, endPoint y: 32, distance: 17.1
click at [47, 32] on div "Sales Orders 8387 Std" at bounding box center [81, 32] width 127 height 11
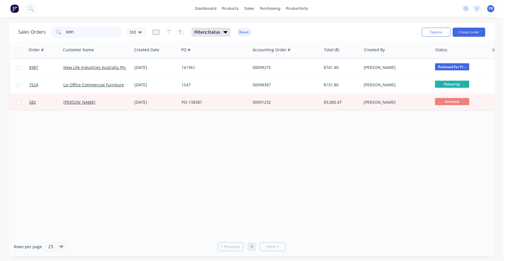
type input "8391"
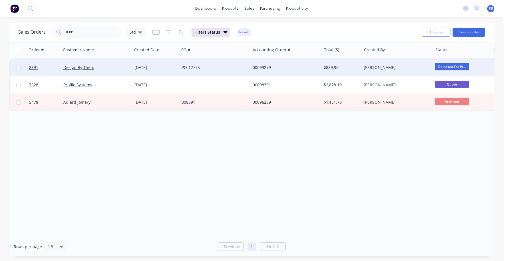
click at [261, 64] on div "00099279" at bounding box center [285, 67] width 71 height 17
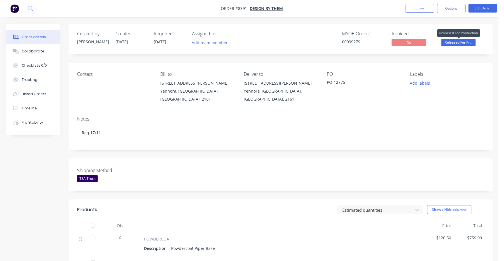
click at [455, 44] on span "Released For Pr..." at bounding box center [458, 42] width 34 height 7
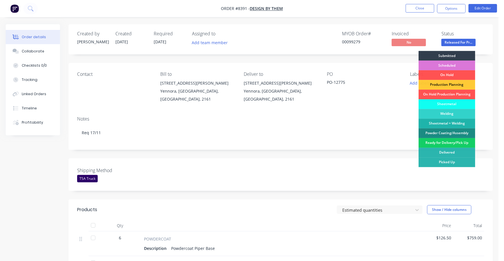
click at [455, 142] on div "Ready for Delivery/Pick Up" at bounding box center [446, 143] width 57 height 10
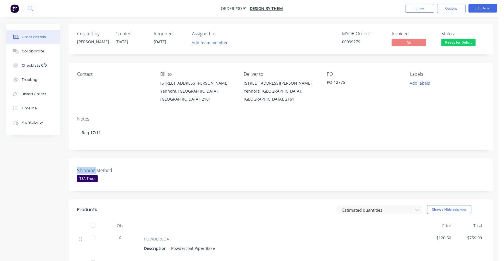
click at [455, 142] on div "Notes Req 17/11" at bounding box center [281, 131] width 424 height 38
drag, startPoint x: 455, startPoint y: 142, endPoint x: 447, endPoint y: 41, distance: 102.0
click at [447, 41] on span "Ready for Deliv..." at bounding box center [458, 42] width 34 height 7
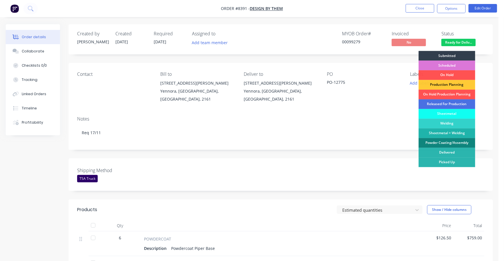
click at [446, 144] on div "Powder Coating/Assembly" at bounding box center [446, 143] width 57 height 10
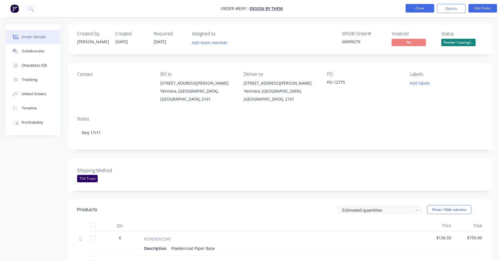
click at [424, 7] on button "Close" at bounding box center [419, 8] width 29 height 9
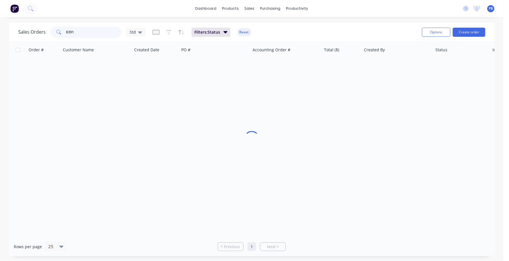
drag, startPoint x: 96, startPoint y: 31, endPoint x: 43, endPoint y: 28, distance: 53.2
click at [43, 28] on div "Sales Orders 8391 Std" at bounding box center [81, 32] width 127 height 11
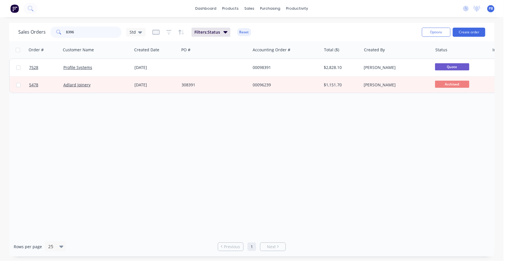
type input "8396"
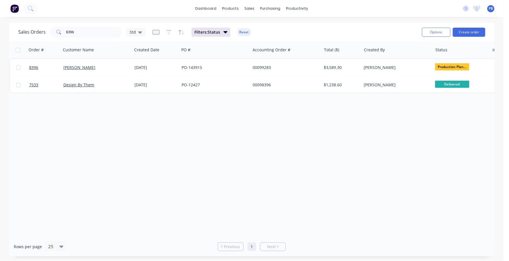
click at [131, 180] on div "Order # Customer Name Created Date PO # Accounting Order # Total ($) Created By…" at bounding box center [251, 139] width 485 height 196
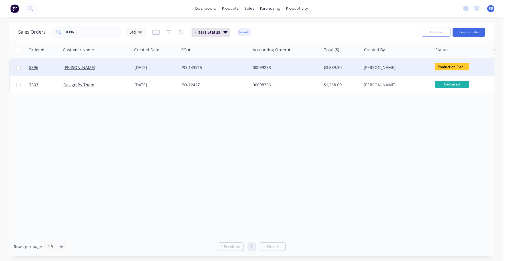
click at [268, 68] on div "00099283" at bounding box center [284, 68] width 63 height 6
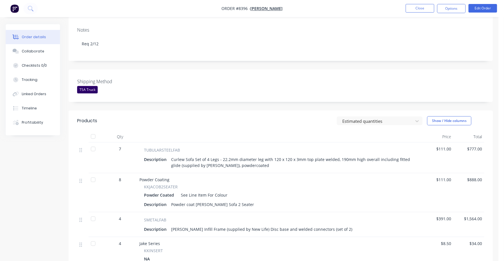
scroll to position [35, 0]
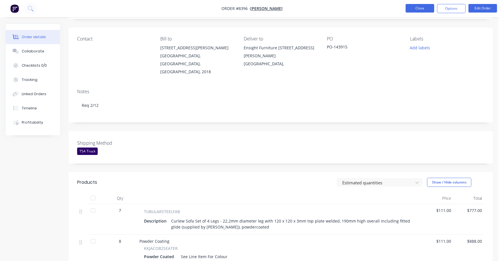
click at [418, 9] on button "Close" at bounding box center [419, 8] width 29 height 9
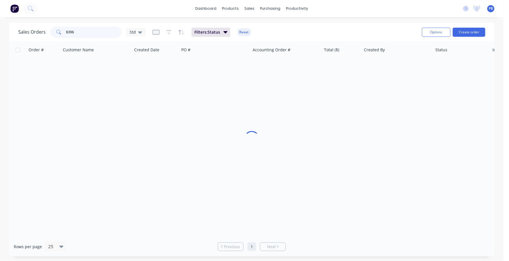
drag, startPoint x: 108, startPoint y: 35, endPoint x: 62, endPoint y: 31, distance: 46.1
click at [62, 31] on div "8396" at bounding box center [85, 32] width 71 height 11
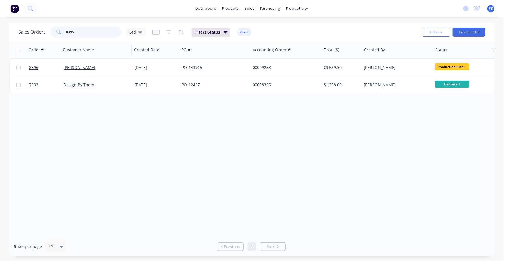
type input "8395"
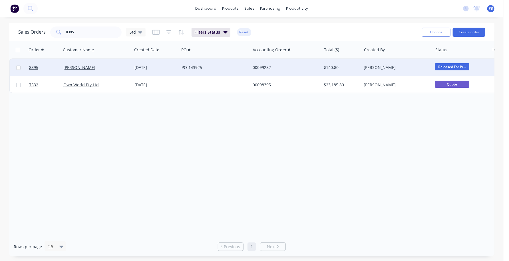
click at [267, 68] on div "00099282" at bounding box center [284, 68] width 63 height 6
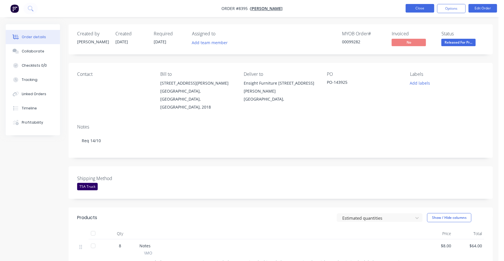
click at [423, 6] on button "Close" at bounding box center [419, 8] width 29 height 9
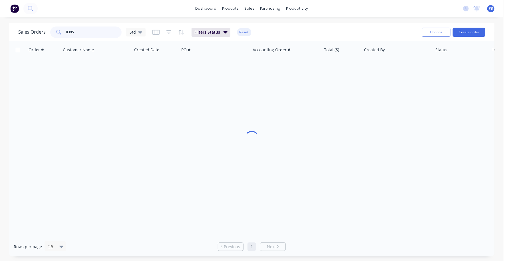
drag, startPoint x: 89, startPoint y: 27, endPoint x: 67, endPoint y: 29, distance: 22.6
click at [70, 29] on input "8395" at bounding box center [94, 32] width 56 height 11
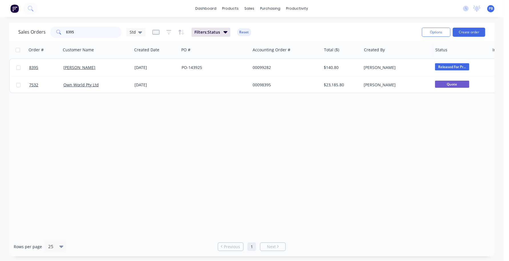
click at [76, 29] on input "8395" at bounding box center [94, 32] width 56 height 11
click at [77, 30] on input "8395" at bounding box center [94, 32] width 56 height 11
type input "4688"
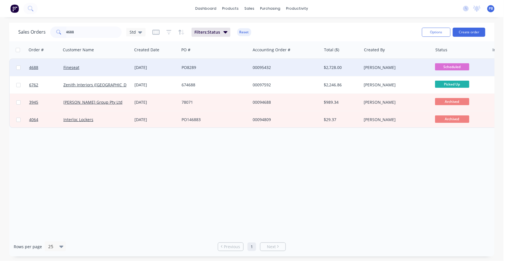
click at [262, 67] on div "00095432" at bounding box center [284, 68] width 63 height 6
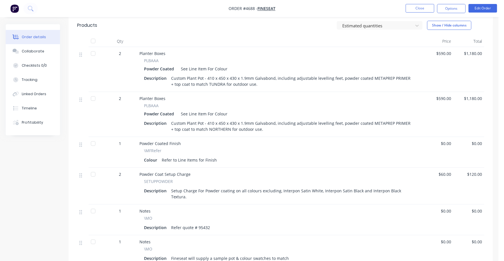
scroll to position [178, 0]
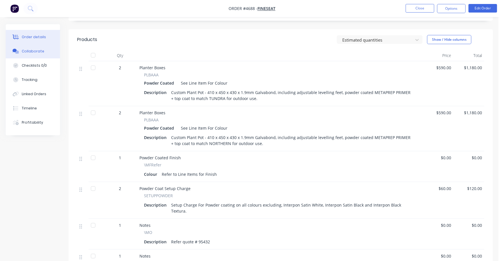
click at [37, 51] on div "Collaborate" at bounding box center [33, 51] width 23 height 5
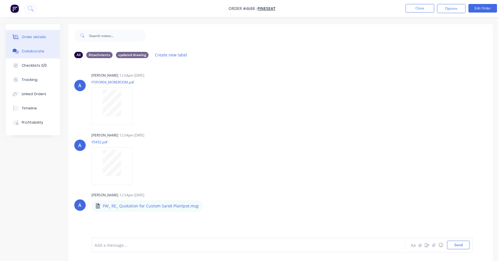
drag, startPoint x: 32, startPoint y: 34, endPoint x: 59, endPoint y: 41, distance: 28.5
click at [32, 34] on button "Order details" at bounding box center [33, 37] width 54 height 14
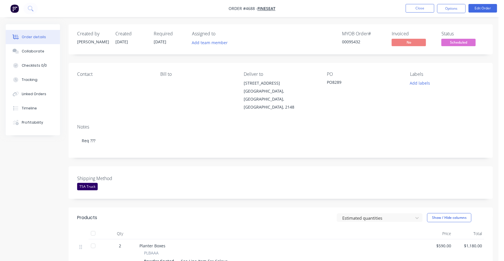
click at [463, 42] on span "Scheduled" at bounding box center [458, 42] width 34 height 7
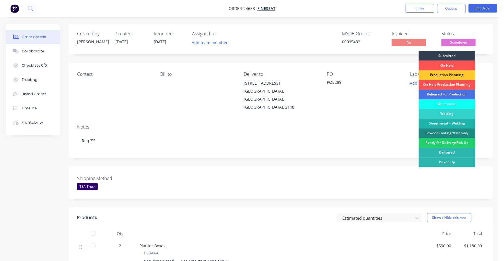
click at [451, 74] on div "Production Planning" at bounding box center [446, 76] width 57 height 10
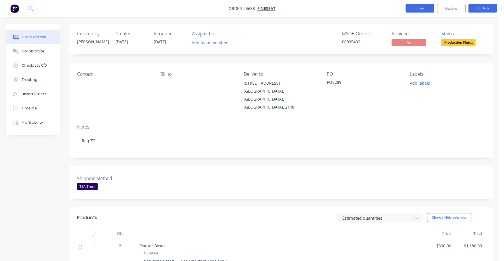
click at [421, 10] on button "Close" at bounding box center [419, 8] width 29 height 9
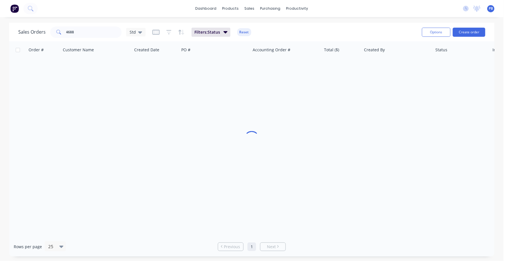
click at [95, 26] on div "Sales Orders 4688 Std Filters: Status Reset" at bounding box center [217, 32] width 399 height 14
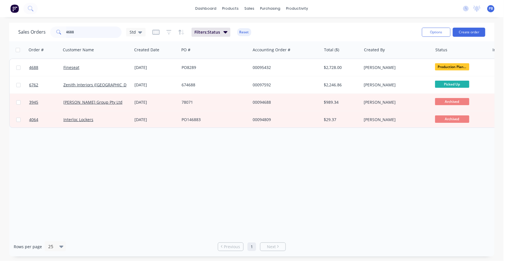
click at [89, 34] on input "4688" at bounding box center [94, 32] width 56 height 11
type input "8394"
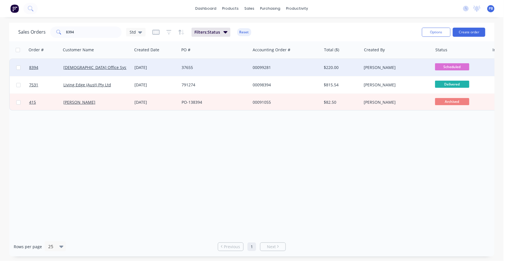
click at [263, 66] on div "00099281" at bounding box center [284, 68] width 63 height 6
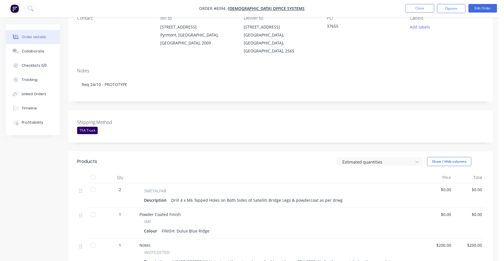
scroll to position [71, 0]
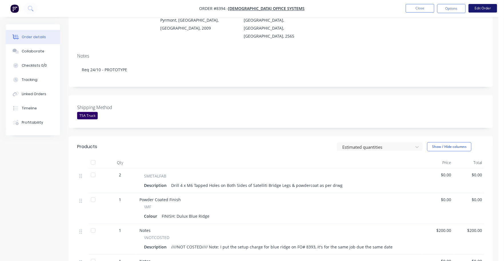
click at [480, 7] on button "Edit Order" at bounding box center [482, 8] width 29 height 9
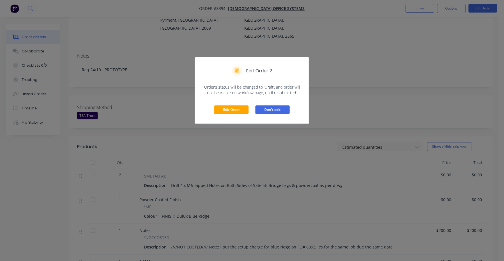
click at [276, 112] on button "Don't edit" at bounding box center [272, 110] width 34 height 9
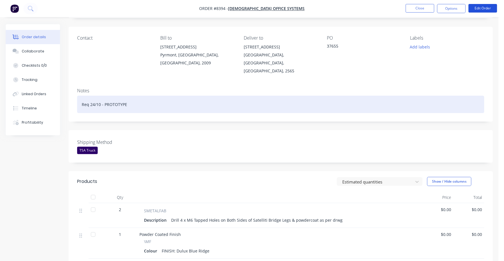
scroll to position [0, 0]
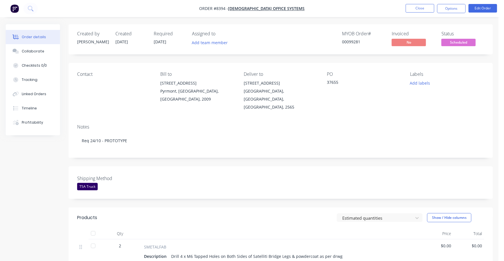
click at [460, 45] on span "Scheduled" at bounding box center [458, 42] width 34 height 7
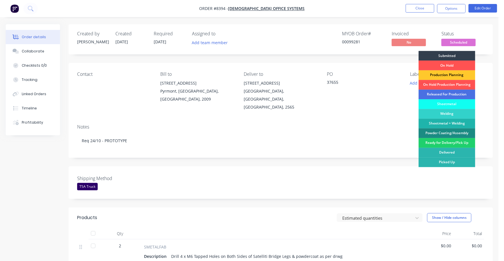
click at [440, 73] on div "Production Planning" at bounding box center [446, 76] width 57 height 10
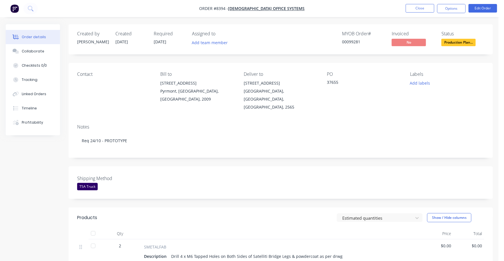
drag, startPoint x: 422, startPoint y: 10, endPoint x: 426, endPoint y: 25, distance: 15.6
click at [426, 25] on div "Order #8394 - [DEMOGRAPHIC_DATA] Office Systems Close Options Edit Order Order …" at bounding box center [249, 238] width 498 height 477
click at [461, 41] on span "Production Plan..." at bounding box center [458, 42] width 34 height 7
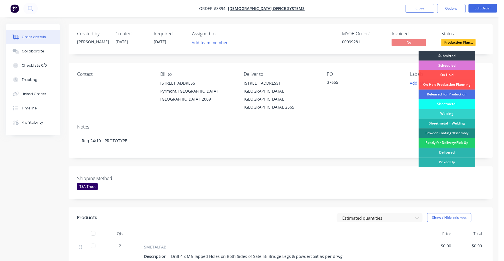
click at [451, 92] on div "Released For Production" at bounding box center [446, 95] width 57 height 10
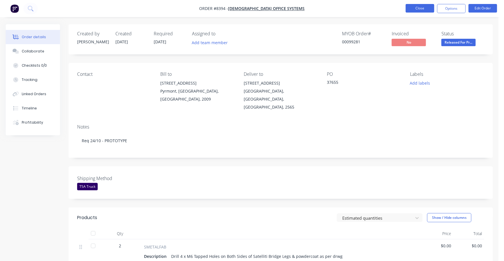
click at [422, 7] on button "Close" at bounding box center [419, 8] width 29 height 9
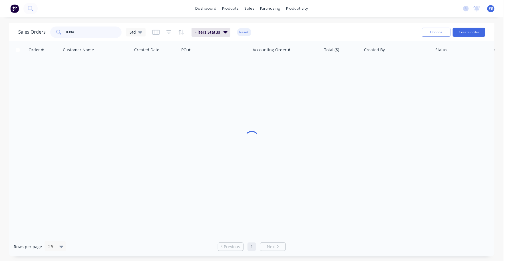
drag, startPoint x: 89, startPoint y: 28, endPoint x: 55, endPoint y: 29, distance: 33.7
click at [56, 29] on div "8394" at bounding box center [85, 32] width 71 height 11
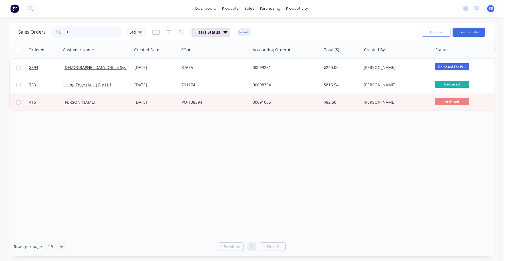
type input "3"
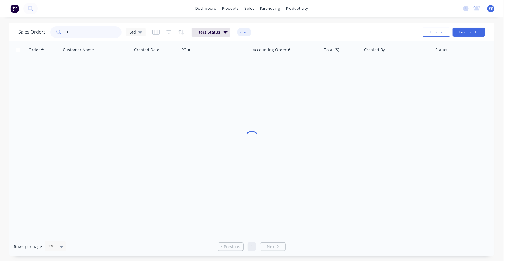
click at [78, 34] on input "3" at bounding box center [94, 32] width 56 height 11
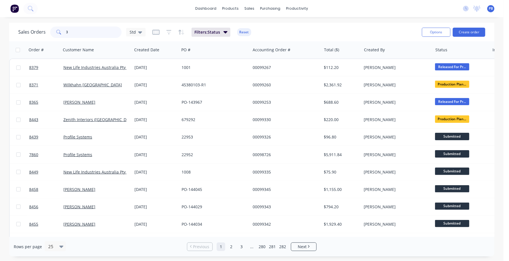
click at [78, 34] on input "3" at bounding box center [94, 32] width 56 height 11
type input "8393"
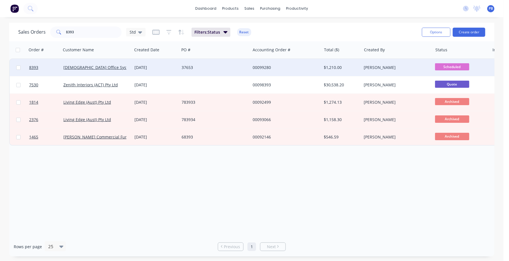
click at [262, 69] on div "00099280" at bounding box center [284, 68] width 63 height 6
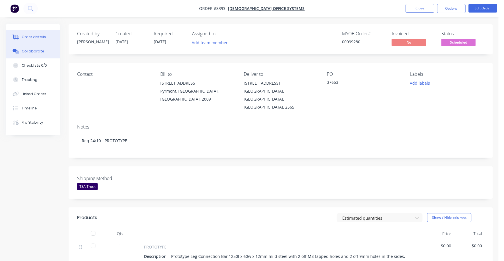
click at [31, 52] on div "Collaborate" at bounding box center [33, 51] width 23 height 5
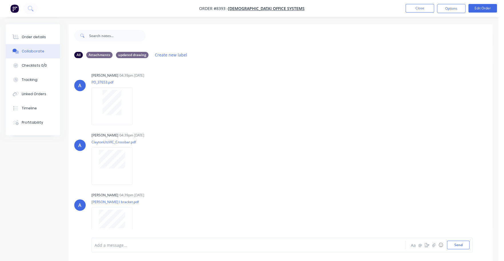
scroll to position [9, 0]
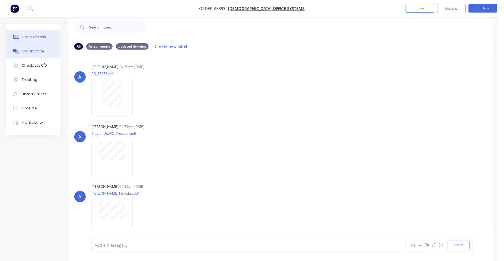
click at [39, 35] on div "Order details" at bounding box center [34, 37] width 24 height 5
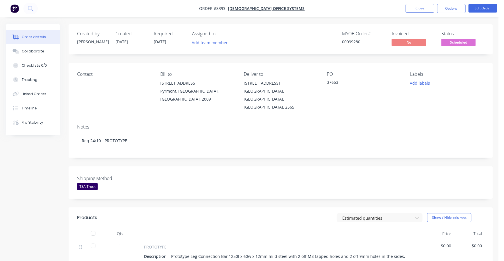
click at [458, 44] on span "Scheduled" at bounding box center [458, 42] width 34 height 7
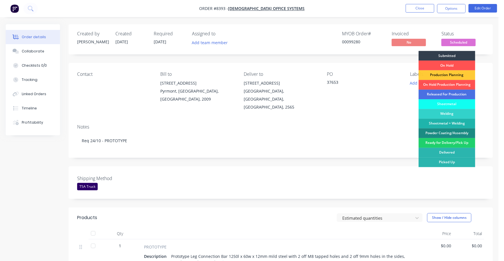
click at [446, 74] on div "Production Planning" at bounding box center [446, 76] width 57 height 10
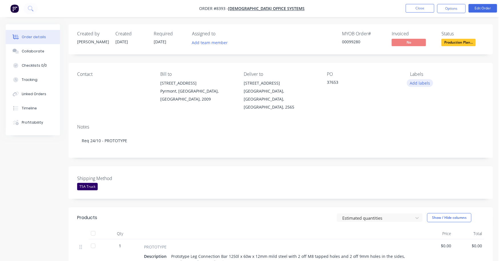
click at [418, 82] on button "Add labels" at bounding box center [419, 83] width 26 height 8
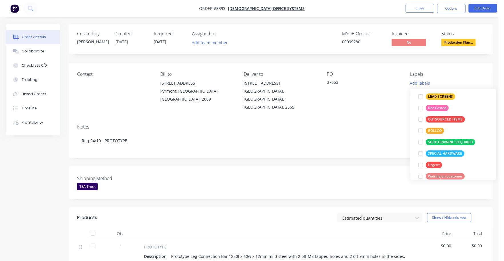
scroll to position [91, 0]
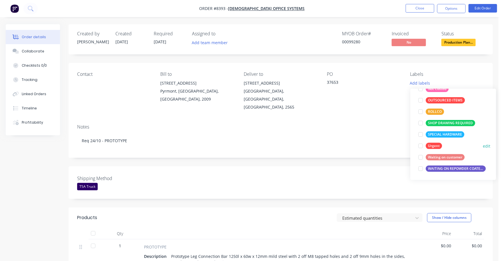
click at [432, 144] on div "Urgent" at bounding box center [433, 146] width 16 height 6
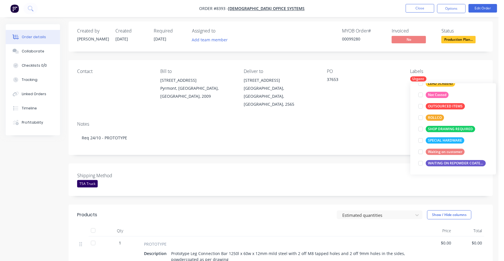
scroll to position [0, 0]
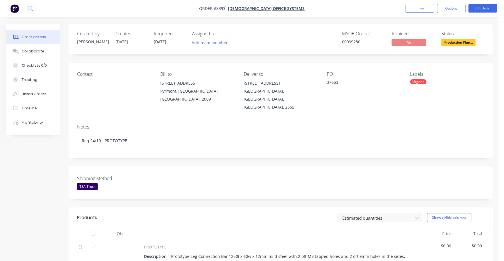
click at [358, 120] on div "Notes Req 24/10 - PROTOTYPE" at bounding box center [281, 139] width 424 height 38
click at [422, 10] on button "Close" at bounding box center [419, 8] width 29 height 9
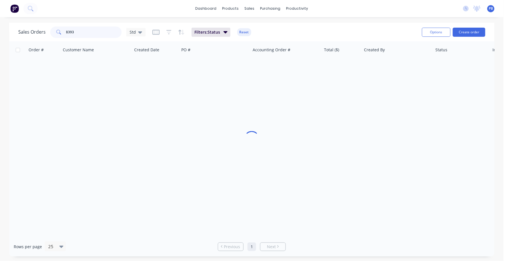
drag, startPoint x: 86, startPoint y: 34, endPoint x: 51, endPoint y: 30, distance: 35.3
click at [51, 31] on div "8393" at bounding box center [85, 32] width 71 height 11
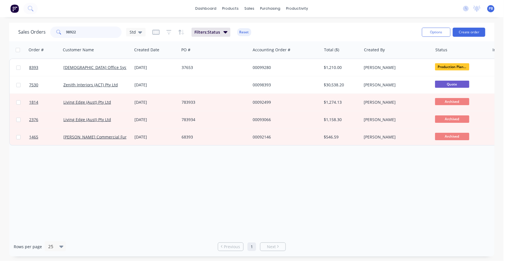
type input "98922"
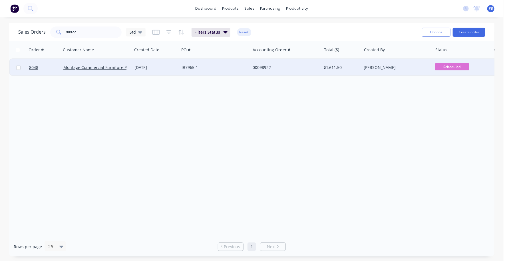
click at [262, 69] on div "00098922" at bounding box center [284, 68] width 63 height 6
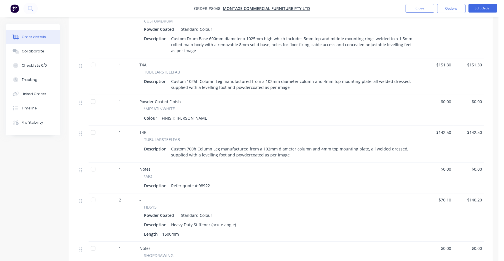
scroll to position [214, 0]
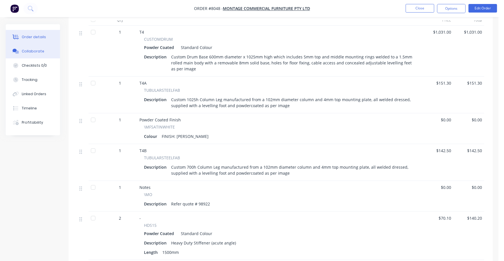
click at [35, 52] on div "Collaborate" at bounding box center [33, 51] width 23 height 5
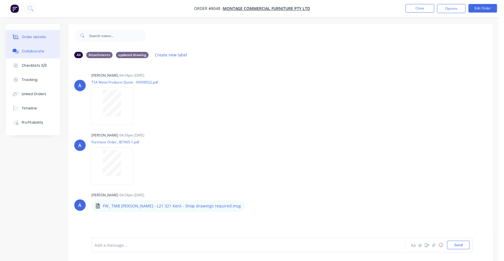
click at [34, 37] on div "Order details" at bounding box center [34, 37] width 24 height 5
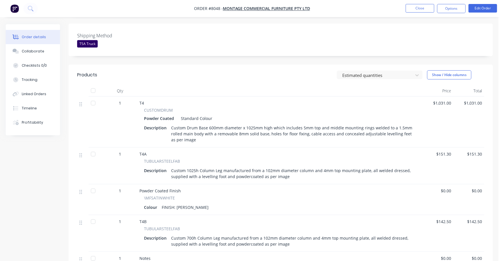
scroll to position [142, 0]
click at [202, 134] on div "Custom Drum Base 600mm diameter x 1025mm high which includes 5mm top and middle…" at bounding box center [292, 134] width 247 height 20
click at [195, 134] on div "Custom Drum Base 600mm diameter x 1025mm high which includes 5mm top and middle…" at bounding box center [292, 134] width 247 height 20
click at [484, 7] on button "Edit Order" at bounding box center [482, 8] width 29 height 9
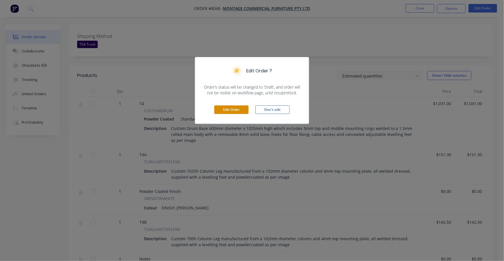
click at [229, 112] on button "Edit Order" at bounding box center [231, 110] width 34 height 9
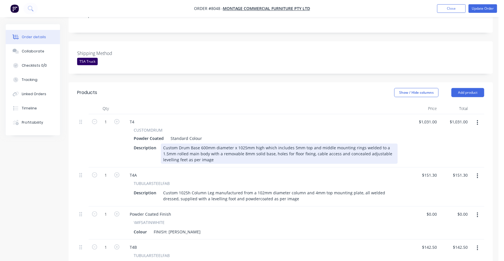
click at [212, 144] on div "Custom Drum Base 600mm diameter x 1025mm high which includes 5mm top and middle…" at bounding box center [279, 154] width 237 height 20
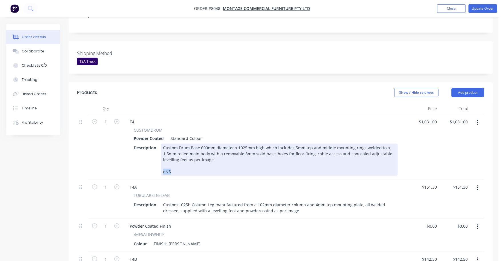
drag, startPoint x: 172, startPoint y: 146, endPoint x: 146, endPoint y: 147, distance: 25.7
click at [146, 147] on div "Description Custom Drum Base 600mm diameter x 1025mm high which includes 5mm to…" at bounding box center [264, 160] width 266 height 32
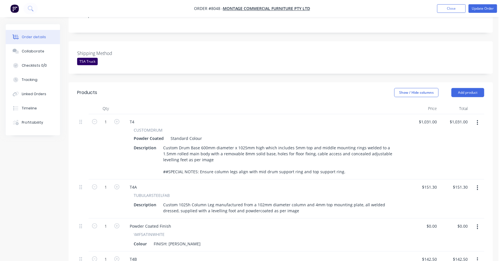
click at [238, 183] on div "T4A" at bounding box center [265, 187] width 281 height 8
click at [486, 8] on button "Update Order" at bounding box center [482, 8] width 29 height 9
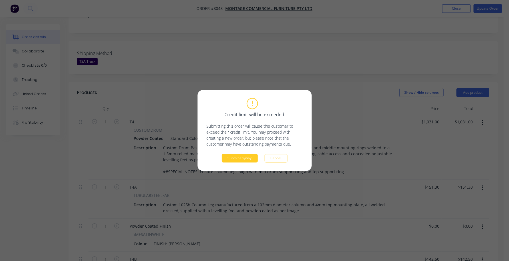
click at [245, 162] on button "Submit anyway" at bounding box center [240, 158] width 36 height 9
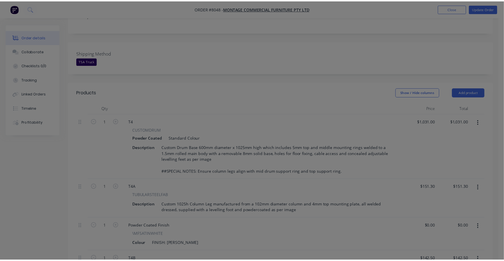
scroll to position [142, 0]
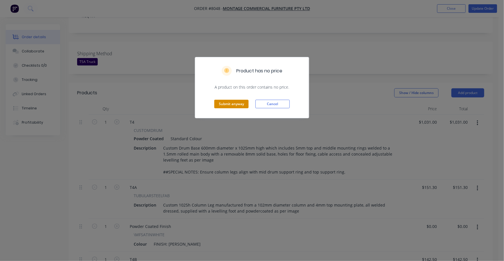
click at [237, 104] on button "Submit anyway" at bounding box center [231, 104] width 34 height 9
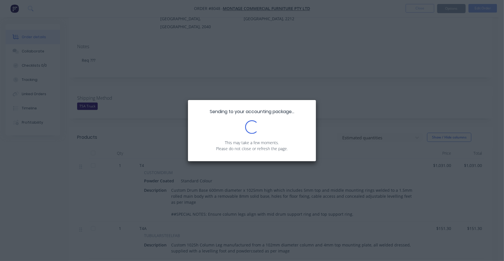
scroll to position [0, 0]
click at [452, 42] on div "Sending to your accounting package... Loading... This may take a few moments. P…" at bounding box center [252, 130] width 504 height 261
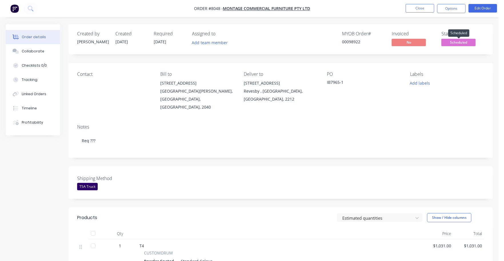
click at [466, 41] on span "Scheduled" at bounding box center [458, 42] width 34 height 7
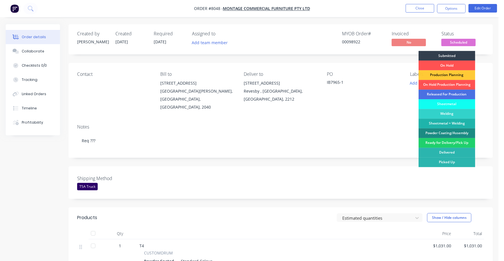
drag, startPoint x: 454, startPoint y: 74, endPoint x: 450, endPoint y: 71, distance: 5.0
click at [454, 75] on div "Production Planning" at bounding box center [446, 76] width 57 height 10
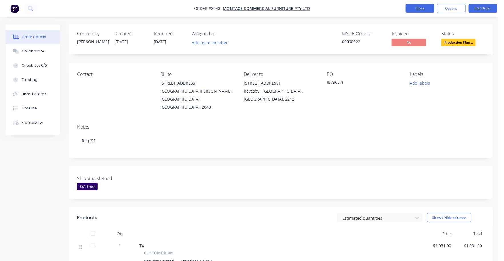
click at [425, 10] on button "Close" at bounding box center [419, 8] width 29 height 9
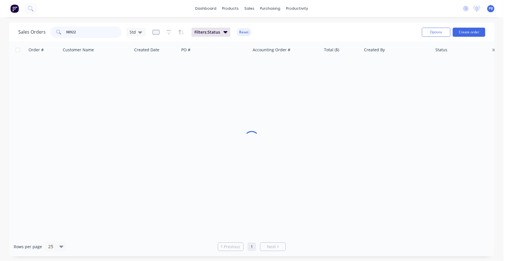
drag, startPoint x: 80, startPoint y: 29, endPoint x: 59, endPoint y: 29, distance: 20.3
click at [59, 29] on div "98922" at bounding box center [85, 32] width 71 height 11
type input "8382"
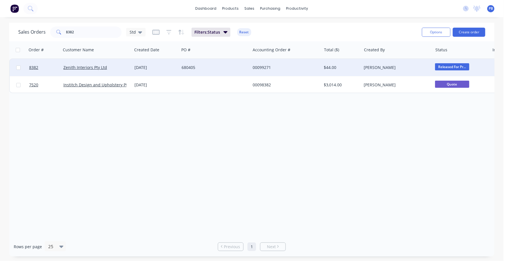
click at [263, 67] on div "00099271" at bounding box center [284, 68] width 63 height 6
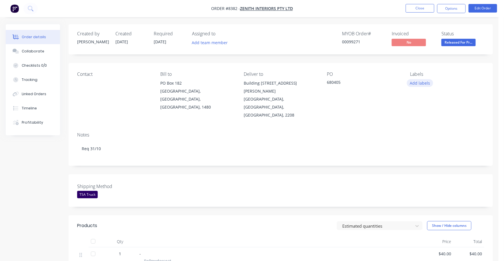
click at [421, 80] on button "Add labels" at bounding box center [419, 83] width 26 height 8
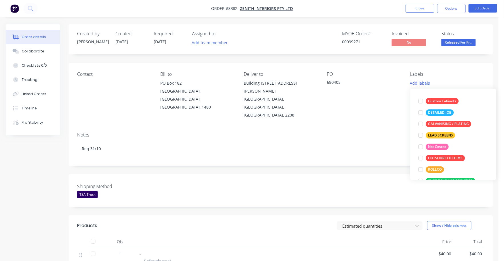
scroll to position [91, 0]
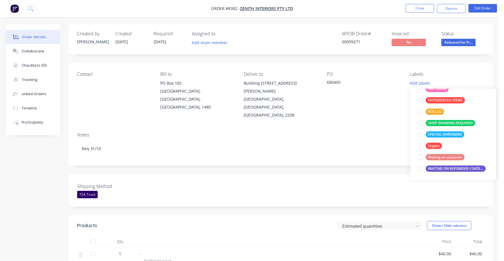
click at [455, 168] on div "WAITING ON REPOWDER COATED PRODUCT TO ARRIVE" at bounding box center [455, 169] width 60 height 6
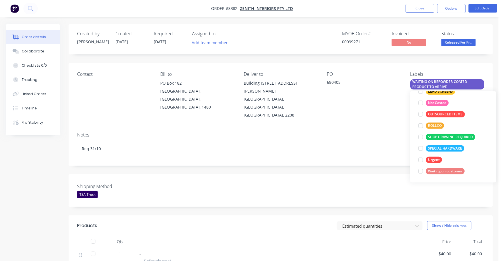
scroll to position [0, 0]
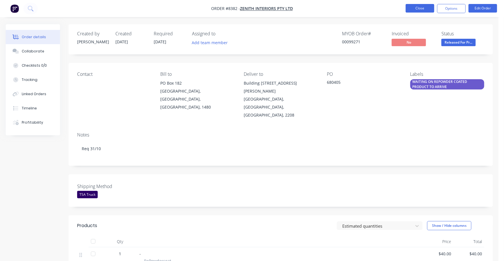
click at [419, 5] on button "Close" at bounding box center [419, 8] width 29 height 9
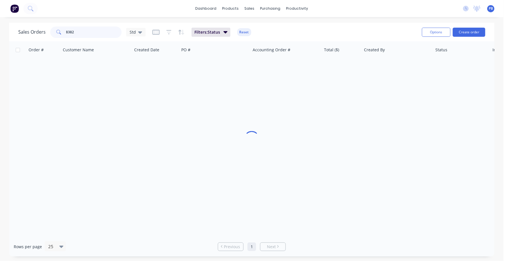
drag, startPoint x: 85, startPoint y: 31, endPoint x: 56, endPoint y: 32, distance: 29.1
click at [56, 32] on div "8382" at bounding box center [85, 32] width 71 height 11
click at [68, 33] on input "776" at bounding box center [94, 32] width 56 height 11
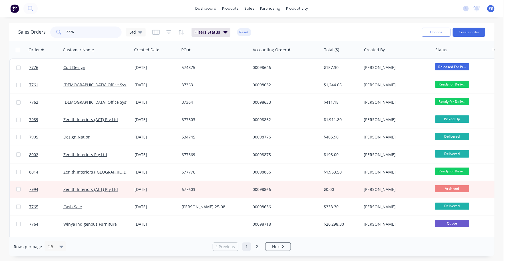
type input "7776"
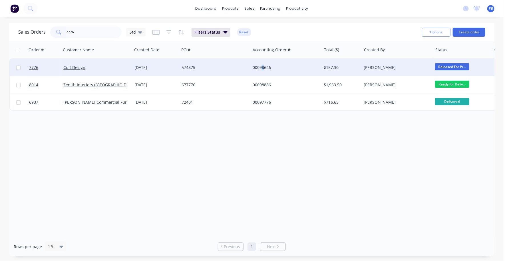
click at [263, 65] on div "00098646" at bounding box center [284, 68] width 63 height 6
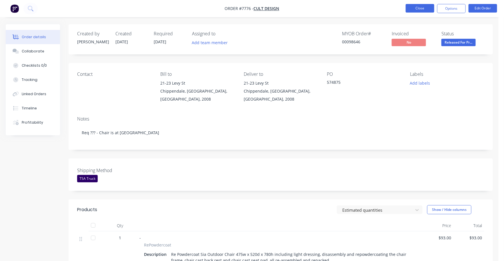
click at [419, 5] on button "Close" at bounding box center [419, 8] width 29 height 9
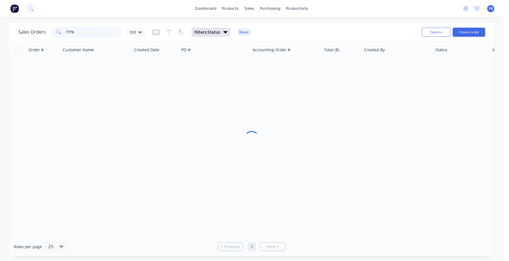
click at [53, 29] on div "7776" at bounding box center [85, 32] width 71 height 11
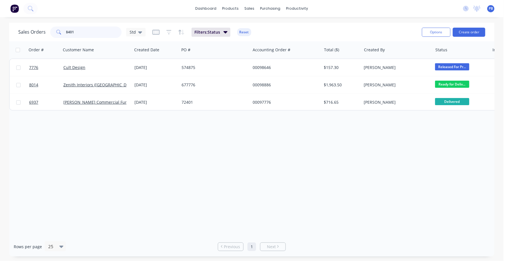
type input "8401"
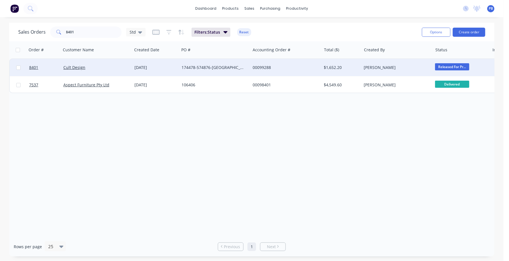
click at [263, 68] on div "00099288" at bounding box center [284, 68] width 63 height 6
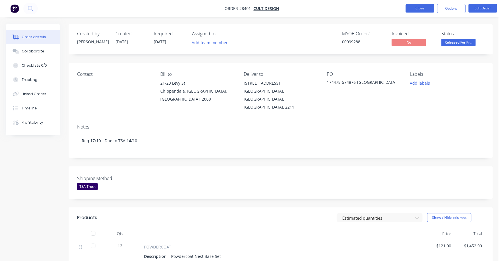
click at [419, 9] on button "Close" at bounding box center [419, 8] width 29 height 9
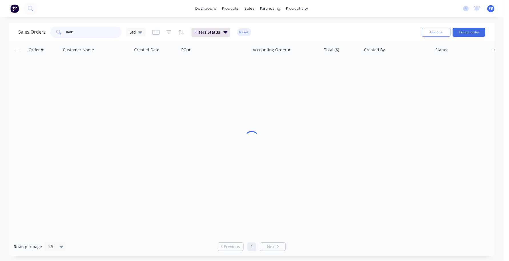
drag, startPoint x: 99, startPoint y: 34, endPoint x: 53, endPoint y: 30, distance: 46.7
click at [53, 30] on div "8401" at bounding box center [85, 32] width 71 height 11
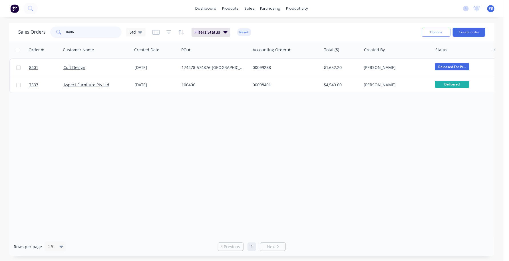
type input "8406"
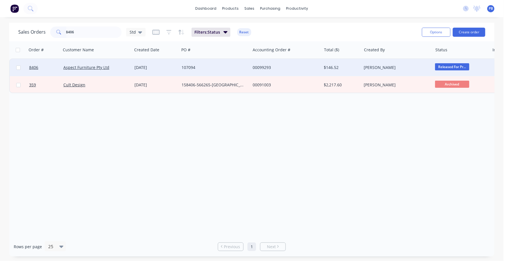
click at [264, 67] on div "00099293" at bounding box center [284, 68] width 63 height 6
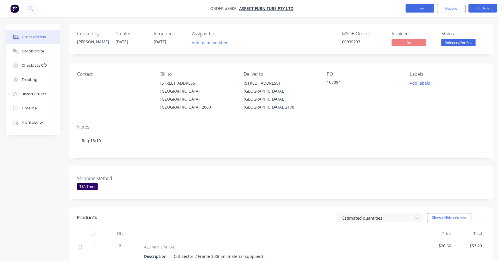
click at [418, 8] on button "Close" at bounding box center [419, 8] width 29 height 9
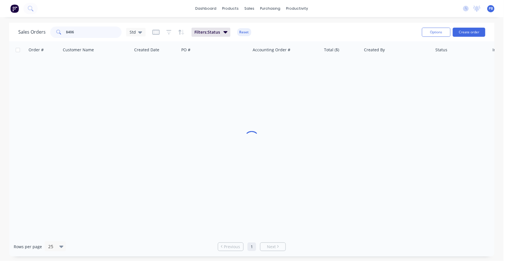
drag, startPoint x: 94, startPoint y: 32, endPoint x: 56, endPoint y: 34, distance: 38.0
click at [56, 34] on div "8406" at bounding box center [85, 32] width 71 height 11
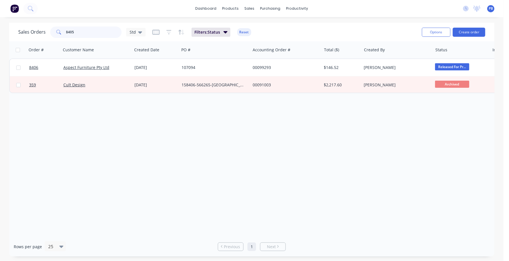
type input "8405"
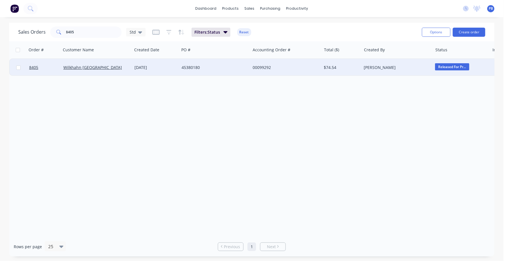
click at [261, 68] on div "00099292" at bounding box center [284, 68] width 63 height 6
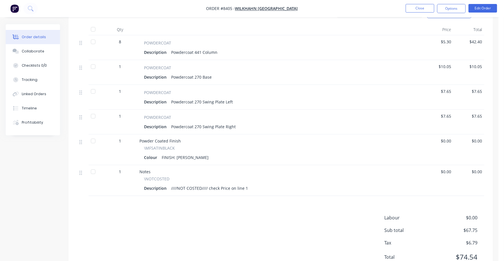
scroll to position [185, 0]
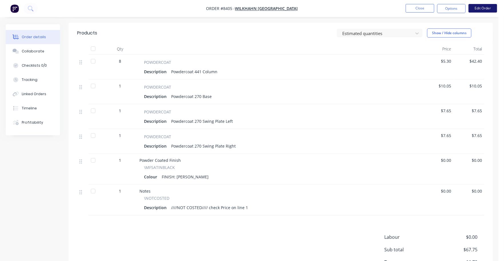
click at [481, 8] on button "Edit Order" at bounding box center [482, 8] width 29 height 9
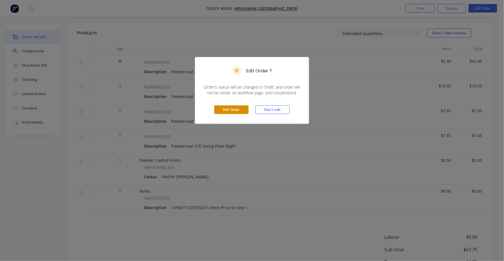
click at [224, 109] on button "Edit Order" at bounding box center [231, 110] width 34 height 9
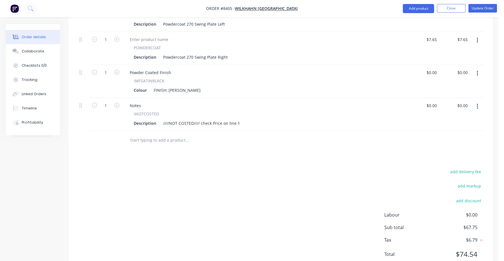
scroll to position [322, 0]
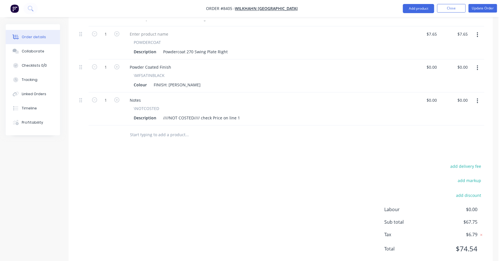
click at [478, 98] on icon "button" at bounding box center [476, 101] width 1 height 6
drag, startPoint x: 443, startPoint y: 132, endPoint x: 398, endPoint y: 132, distance: 45.1
click at [442, 146] on div "Delete" at bounding box center [457, 150] width 44 height 8
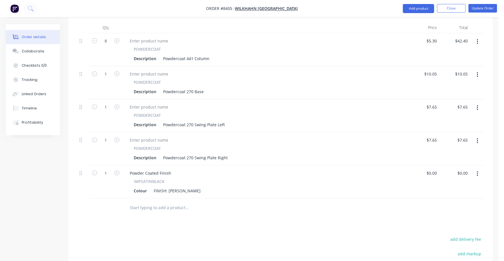
scroll to position [75, 0]
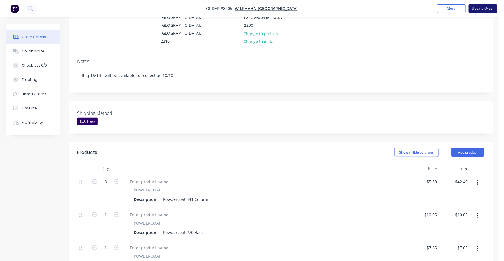
click at [482, 8] on button "Update Order" at bounding box center [482, 8] width 29 height 9
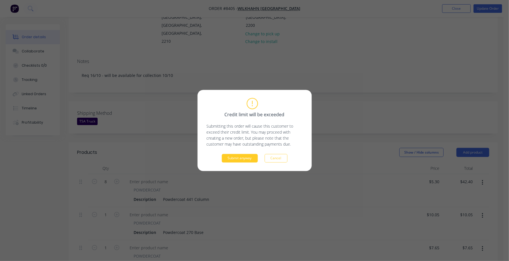
click at [237, 158] on button "Submit anyway" at bounding box center [240, 158] width 36 height 9
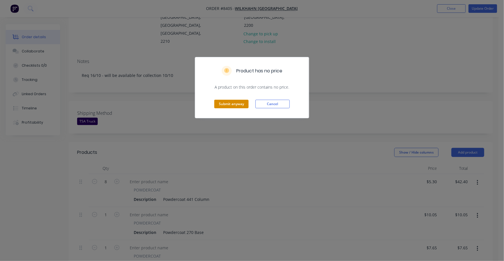
click at [220, 105] on button "Submit anyway" at bounding box center [231, 104] width 34 height 9
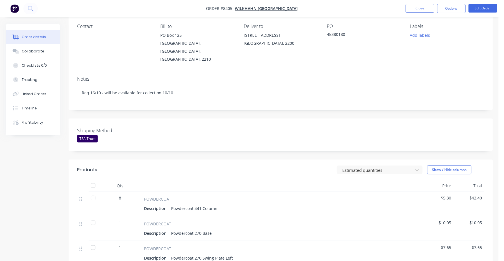
scroll to position [0, 0]
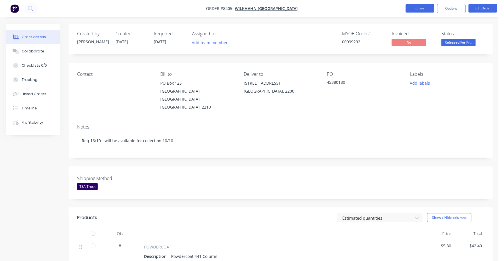
click at [415, 8] on button "Close" at bounding box center [419, 8] width 29 height 9
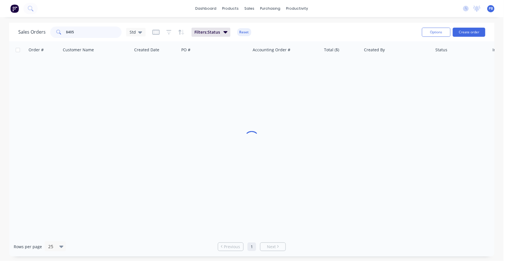
click at [61, 30] on div "8405" at bounding box center [85, 32] width 71 height 11
type input "8407"
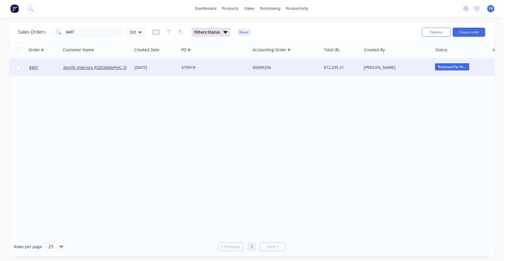
click at [259, 68] on div "00099294" at bounding box center [284, 68] width 63 height 6
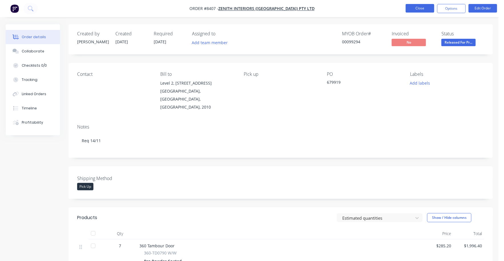
click at [413, 4] on button "Close" at bounding box center [419, 8] width 29 height 9
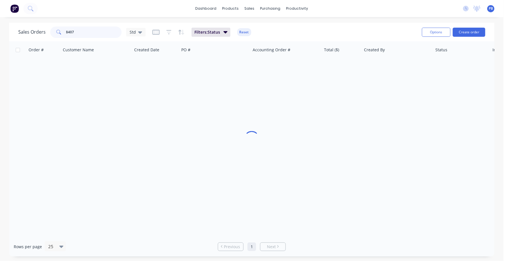
drag, startPoint x: 84, startPoint y: 30, endPoint x: 65, endPoint y: 29, distance: 18.9
click at [65, 29] on div "8407" at bounding box center [85, 32] width 71 height 11
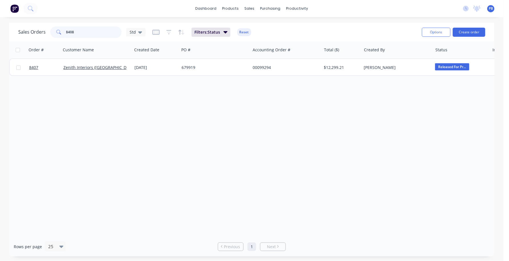
type input "8408"
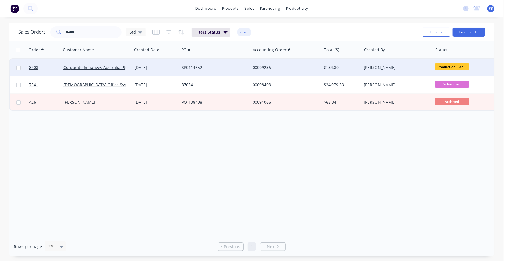
click at [259, 67] on div "00099236" at bounding box center [284, 68] width 63 height 6
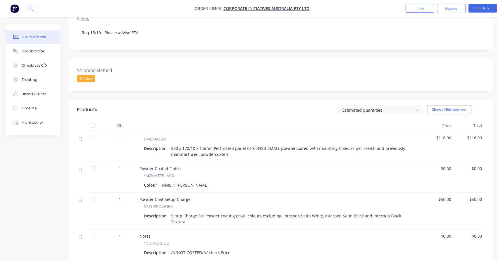
scroll to position [107, 0]
click at [479, 8] on button "Edit Order" at bounding box center [482, 8] width 29 height 9
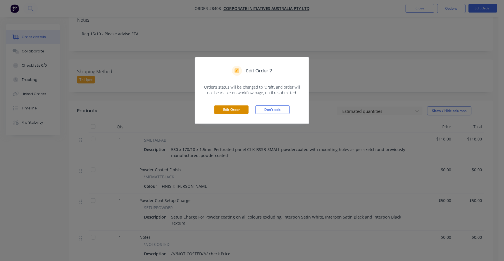
click at [227, 110] on button "Edit Order" at bounding box center [231, 110] width 34 height 9
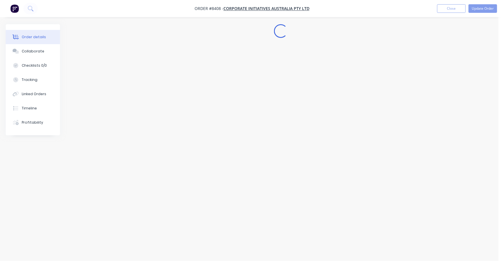
scroll to position [0, 0]
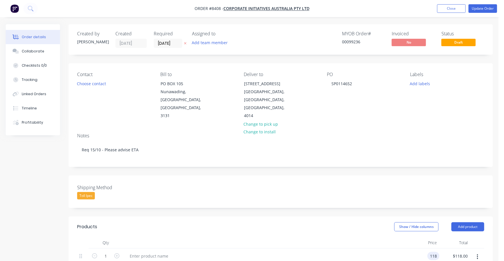
click at [431, 252] on input "118" at bounding box center [434, 256] width 10 height 8
type input "$175.00"
click at [422, 180] on div "Shipping Method Toll Ipec" at bounding box center [281, 192] width 424 height 33
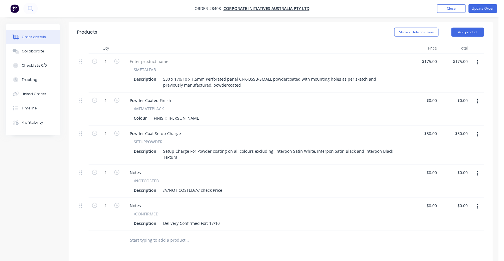
scroll to position [214, 0]
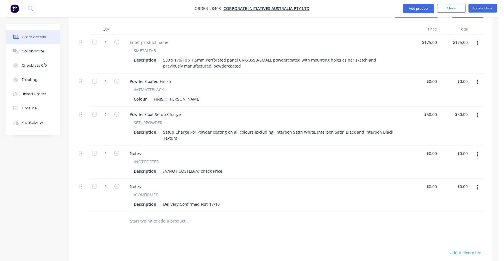
click at [480, 150] on button "button" at bounding box center [476, 155] width 13 height 10
click at [446, 200] on div "Delete" at bounding box center [457, 204] width 44 height 8
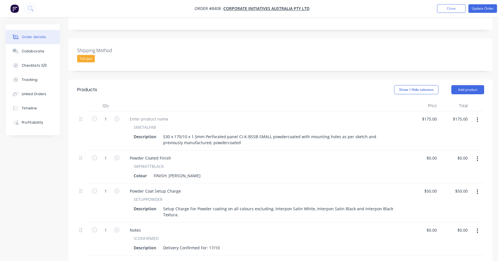
scroll to position [107, 0]
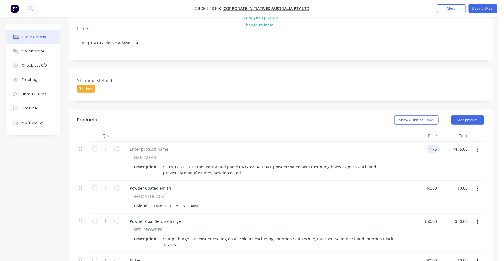
click at [428, 145] on div "175 175" at bounding box center [433, 149] width 12 height 8
type input "$170.00"
click at [412, 142] on div "$170.00 $170.00" at bounding box center [423, 161] width 31 height 39
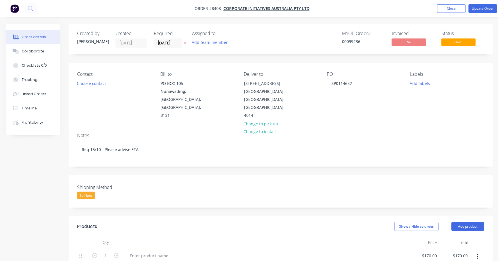
scroll to position [0, 0]
click at [480, 9] on button "Update Order" at bounding box center [482, 8] width 29 height 9
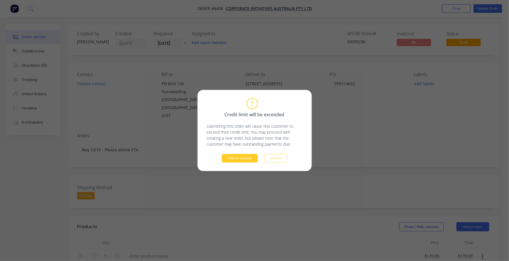
click at [240, 163] on button "Submit anyway" at bounding box center [240, 158] width 36 height 9
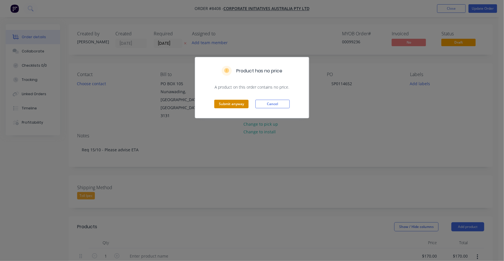
click at [224, 104] on button "Submit anyway" at bounding box center [231, 104] width 34 height 9
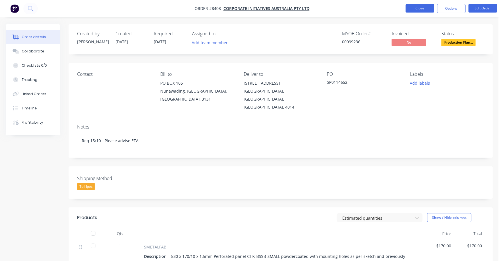
click at [416, 7] on button "Close" at bounding box center [419, 8] width 29 height 9
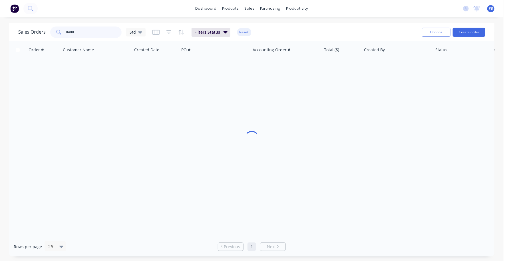
drag, startPoint x: 88, startPoint y: 34, endPoint x: 40, endPoint y: 26, distance: 48.9
click at [36, 26] on div "Sales Orders 8408 Std Filters: Status Reset" at bounding box center [217, 32] width 399 height 14
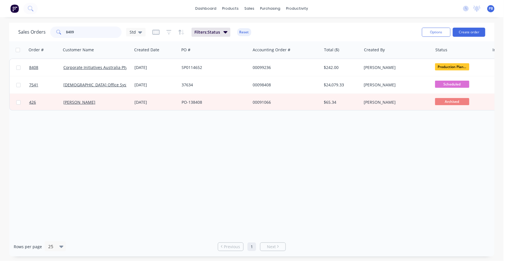
type input "8409"
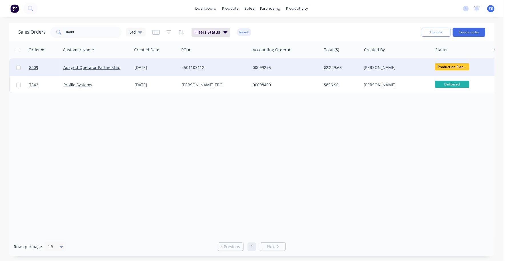
click at [260, 65] on div "00099295" at bounding box center [284, 68] width 63 height 6
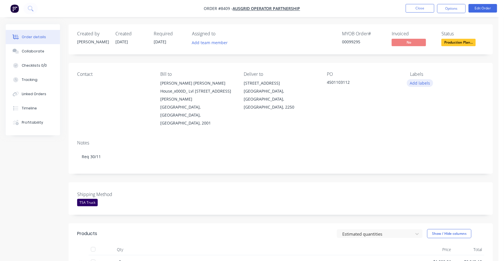
click at [420, 82] on button "Add labels" at bounding box center [419, 83] width 26 height 8
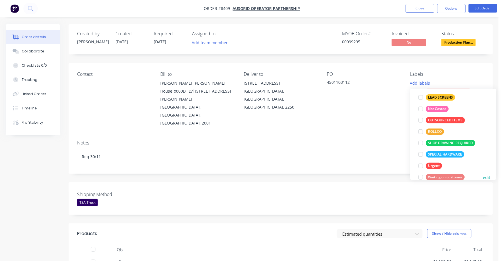
scroll to position [35, 0]
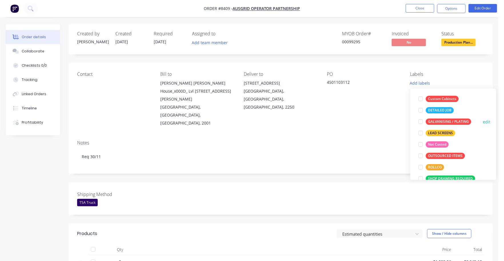
click at [451, 121] on div "GALVANISING / PLATING" at bounding box center [447, 122] width 45 height 6
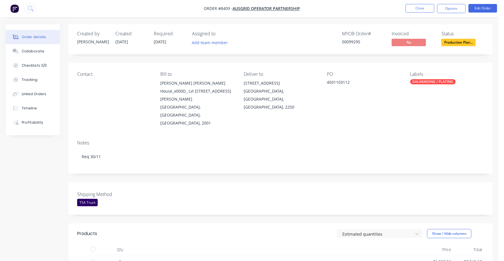
click at [358, 136] on div "Notes Req 30/11" at bounding box center [281, 155] width 424 height 38
click at [412, 4] on nav "Order #8409 - Ausgrid Operator Partnership Close Options Edit Order" at bounding box center [252, 8] width 504 height 17
click at [413, 6] on button "Close" at bounding box center [419, 8] width 29 height 9
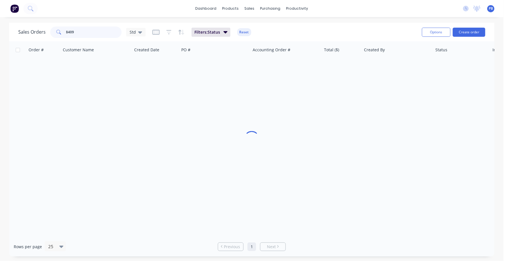
drag, startPoint x: 76, startPoint y: 32, endPoint x: 53, endPoint y: 31, distance: 23.1
click at [53, 31] on div "8409" at bounding box center [85, 32] width 71 height 11
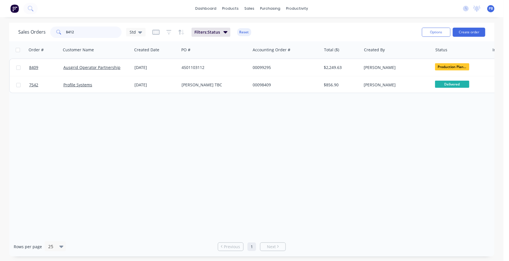
type input "8412"
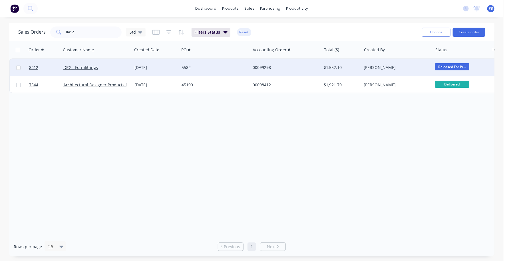
click at [266, 67] on div "00099298" at bounding box center [284, 68] width 63 height 6
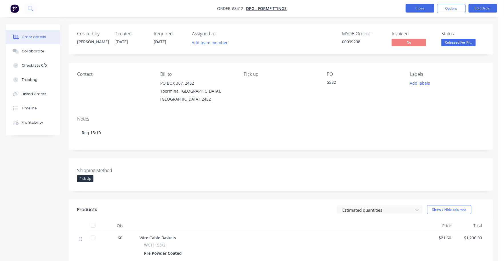
click at [420, 9] on button "Close" at bounding box center [419, 8] width 29 height 9
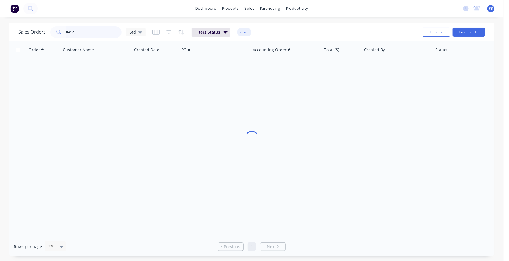
drag, startPoint x: 68, startPoint y: 32, endPoint x: 49, endPoint y: 29, distance: 19.3
click at [49, 29] on div "Sales Orders [STREET_ADDRESS]" at bounding box center [81, 32] width 127 height 11
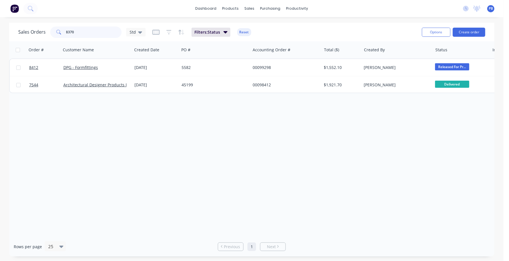
type input "8370"
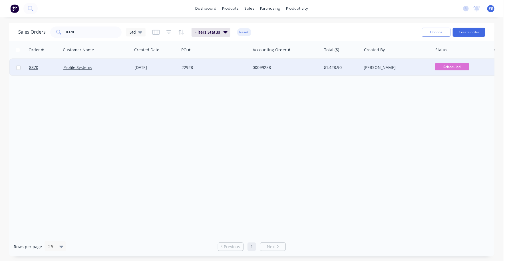
click at [260, 66] on div "00099258" at bounding box center [284, 68] width 63 height 6
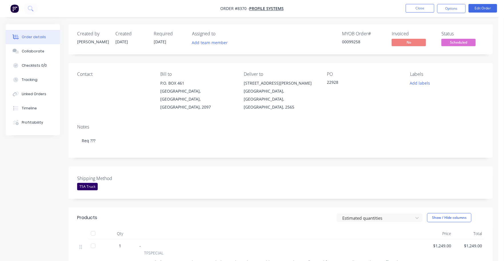
click at [463, 41] on span "Scheduled" at bounding box center [458, 42] width 34 height 7
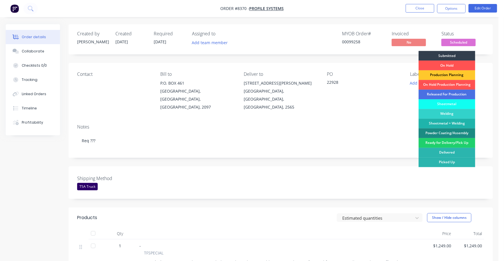
click at [453, 76] on div "Production Planning" at bounding box center [446, 76] width 57 height 10
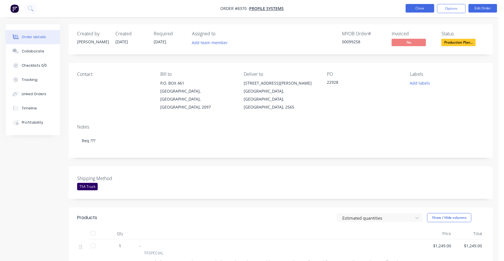
click at [424, 7] on button "Close" at bounding box center [419, 8] width 29 height 9
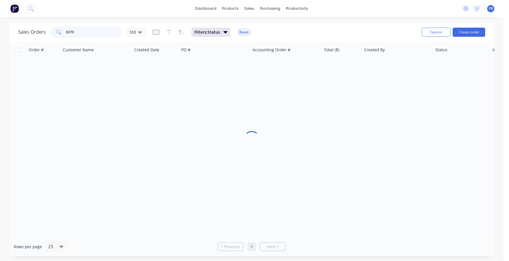
drag, startPoint x: 82, startPoint y: 29, endPoint x: 47, endPoint y: 28, distance: 34.5
click at [47, 28] on div "Sales Orders [STREET_ADDRESS]" at bounding box center [81, 32] width 127 height 11
type input "8404"
click at [242, 29] on button "Reset" at bounding box center [244, 32] width 14 height 8
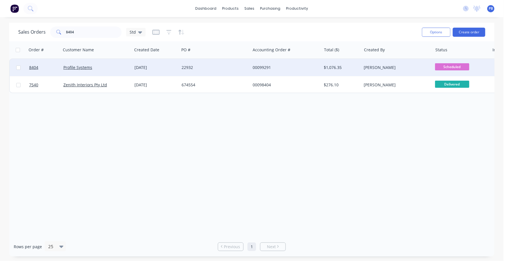
click at [267, 66] on div "00099291" at bounding box center [284, 68] width 63 height 6
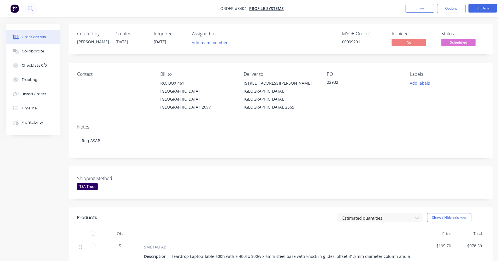
click at [473, 33] on div "Status" at bounding box center [462, 33] width 43 height 5
click at [468, 39] on span "Scheduled" at bounding box center [458, 42] width 34 height 7
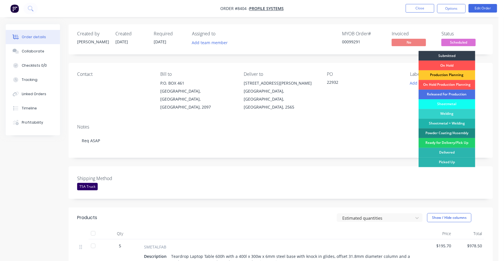
click at [448, 71] on div "Production Planning" at bounding box center [446, 76] width 57 height 10
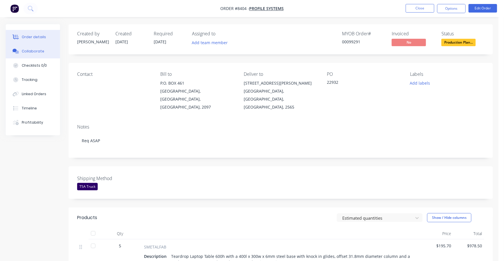
click at [30, 52] on div "Collaborate" at bounding box center [33, 51] width 23 height 5
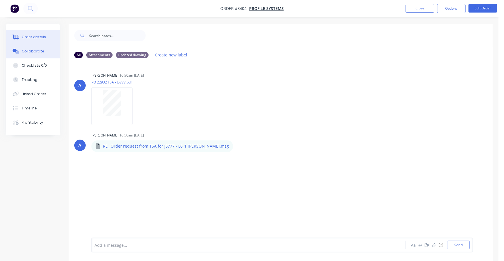
click at [35, 30] on div "Order details Collaborate Checklists 0/0 Tracking Linked Orders Timeline Profit…" at bounding box center [33, 79] width 54 height 111
click at [34, 35] on div "Order details" at bounding box center [34, 37] width 24 height 5
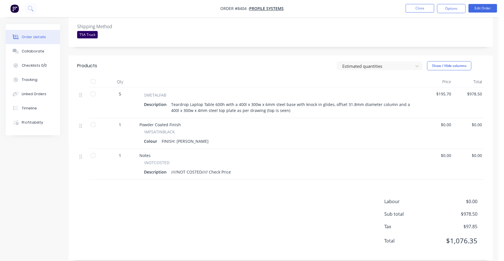
scroll to position [116, 0]
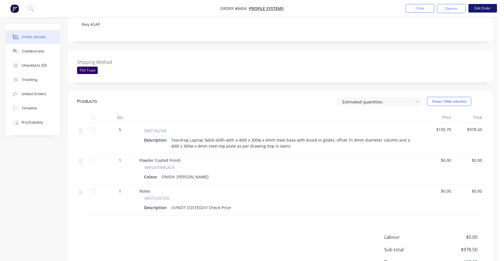
click at [482, 8] on button "Edit Order" at bounding box center [482, 8] width 29 height 9
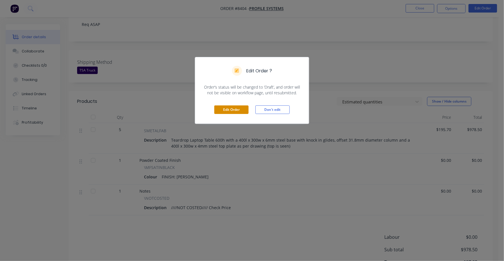
click at [235, 110] on button "Edit Order" at bounding box center [231, 110] width 34 height 9
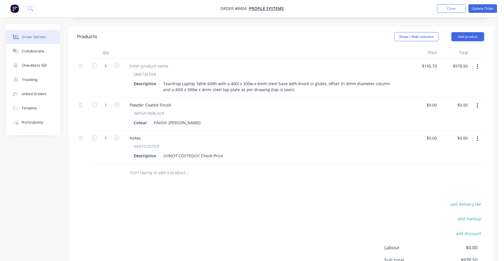
scroll to position [214, 0]
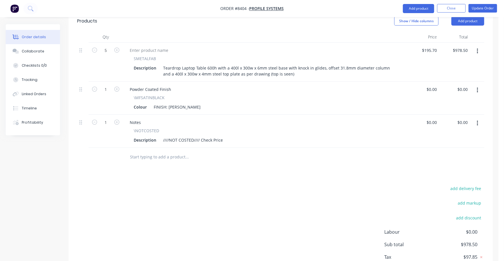
click at [478, 120] on icon "button" at bounding box center [476, 123] width 1 height 6
drag, startPoint x: 448, startPoint y: 153, endPoint x: 444, endPoint y: 153, distance: 3.4
click at [446, 169] on div "Delete" at bounding box center [457, 173] width 44 height 8
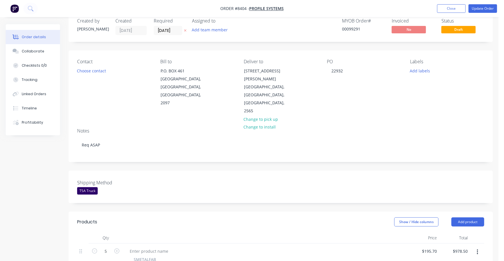
scroll to position [0, 0]
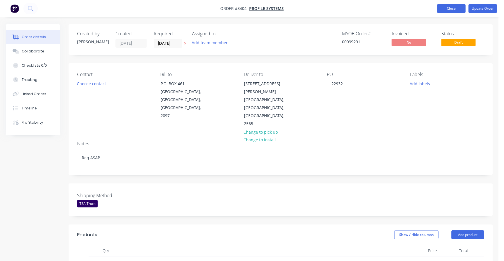
click at [445, 8] on button "Close" at bounding box center [451, 8] width 29 height 9
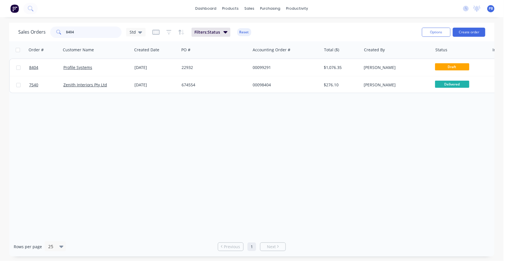
click at [89, 34] on input "8404" at bounding box center [94, 32] width 56 height 11
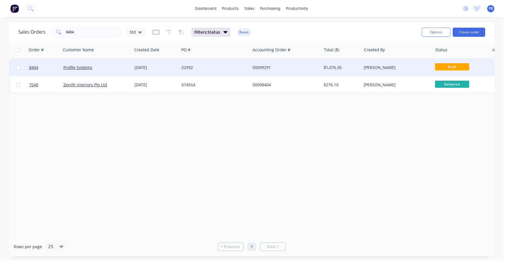
click at [260, 66] on div "00099291" at bounding box center [284, 68] width 63 height 6
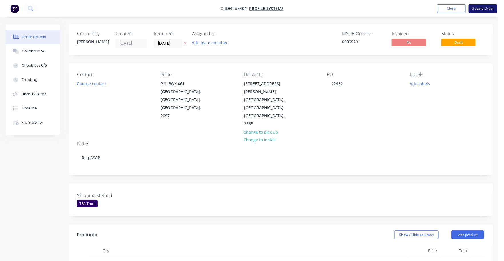
click at [481, 8] on button "Update Order" at bounding box center [482, 8] width 29 height 9
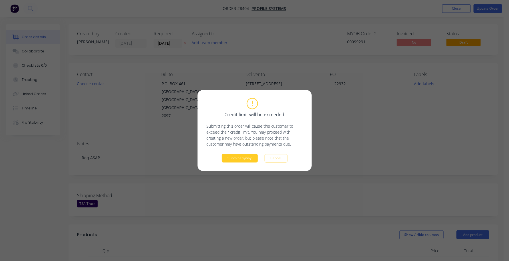
click at [237, 157] on button "Submit anyway" at bounding box center [240, 158] width 36 height 9
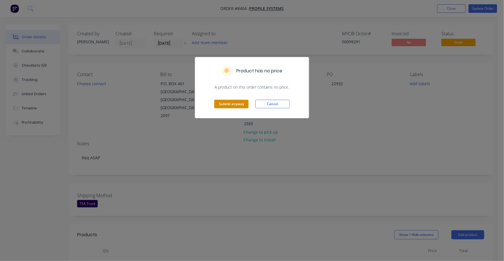
click at [218, 102] on button "Submit anyway" at bounding box center [231, 104] width 34 height 9
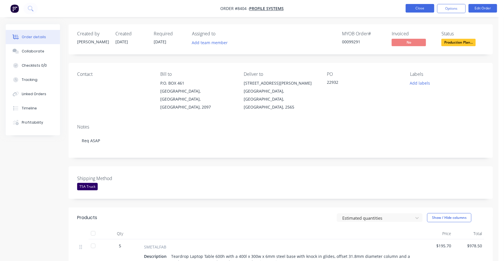
click at [415, 5] on button "Close" at bounding box center [419, 8] width 29 height 9
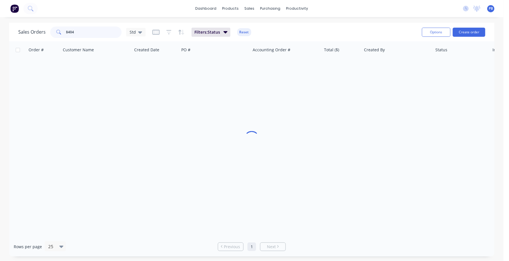
drag, startPoint x: 97, startPoint y: 32, endPoint x: 50, endPoint y: 31, distance: 47.1
click at [49, 31] on div "Sales Orders 8404 Std" at bounding box center [81, 32] width 127 height 11
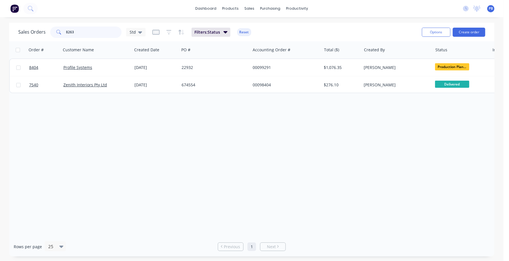
type input "8263"
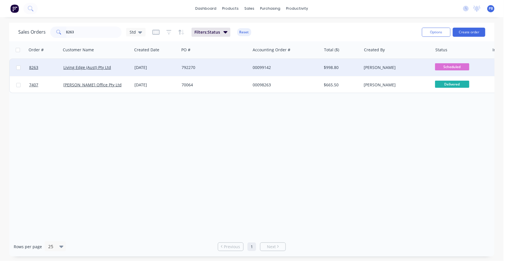
click at [271, 67] on div "00099142" at bounding box center [284, 68] width 63 height 6
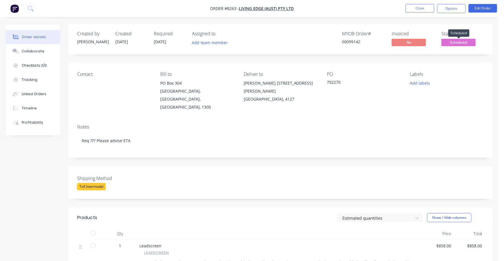
click at [455, 42] on span "Scheduled" at bounding box center [458, 42] width 34 height 7
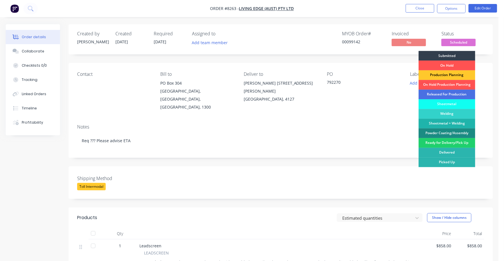
click at [459, 76] on div "Production Planning" at bounding box center [446, 76] width 57 height 10
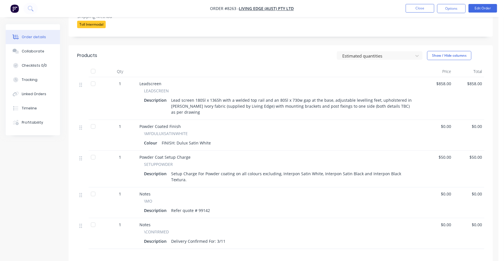
scroll to position [142, 0]
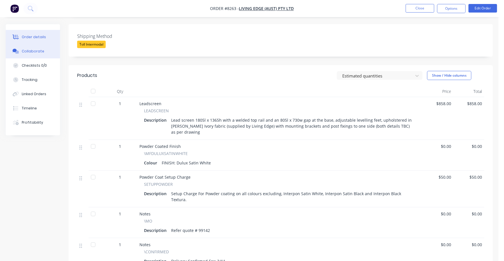
click at [41, 48] on button "Collaborate" at bounding box center [33, 51] width 54 height 14
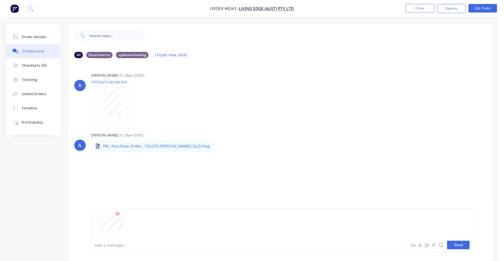
drag, startPoint x: 459, startPoint y: 246, endPoint x: 455, endPoint y: 242, distance: 5.3
click at [459, 245] on button "Send" at bounding box center [458, 245] width 23 height 9
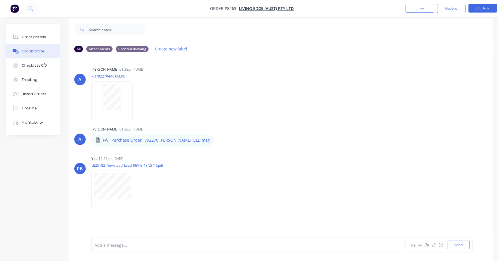
scroll to position [9, 0]
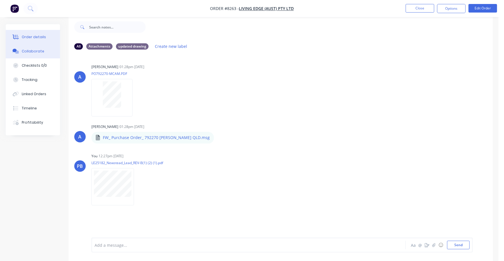
click at [34, 36] on div "Order details" at bounding box center [34, 37] width 24 height 5
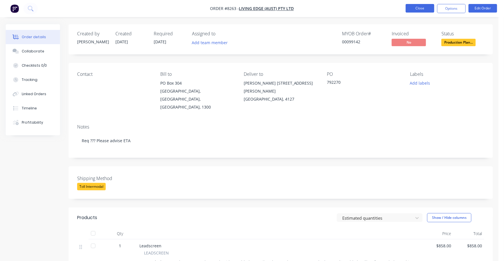
click at [423, 11] on button "Close" at bounding box center [419, 8] width 29 height 9
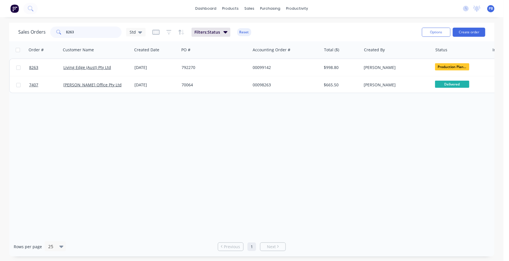
drag, startPoint x: 88, startPoint y: 30, endPoint x: 51, endPoint y: 30, distance: 37.4
click at [51, 30] on div "8263" at bounding box center [85, 32] width 71 height 11
type input "99297"
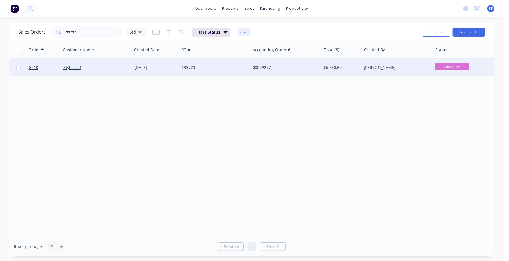
click at [265, 66] on div "00099297" at bounding box center [285, 67] width 71 height 17
